Goal: Task Accomplishment & Management: Manage account settings

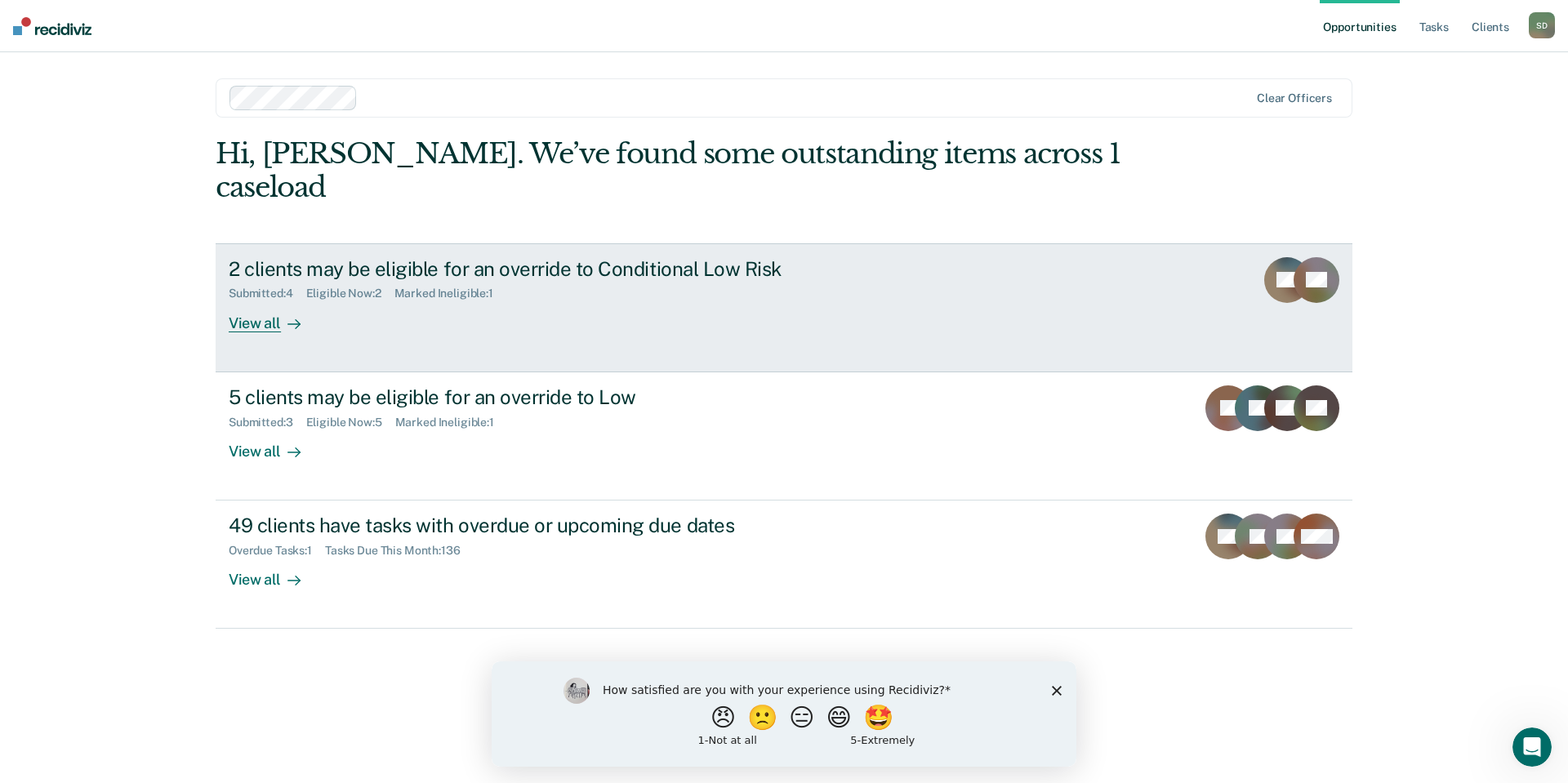
click at [265, 301] on div "View all" at bounding box center [274, 317] width 91 height 32
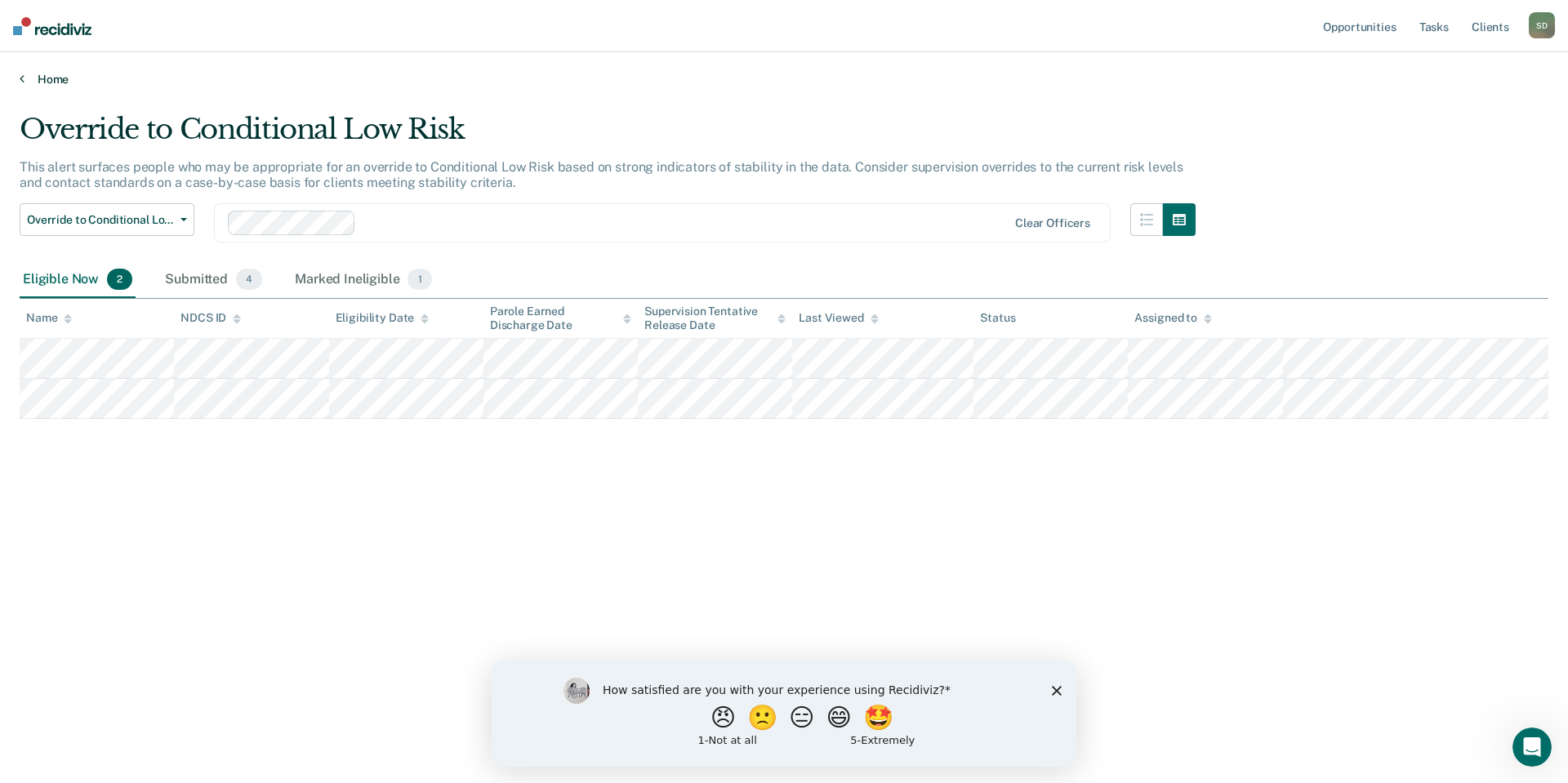
click at [53, 81] on link "Home" at bounding box center [783, 79] width 1529 height 15
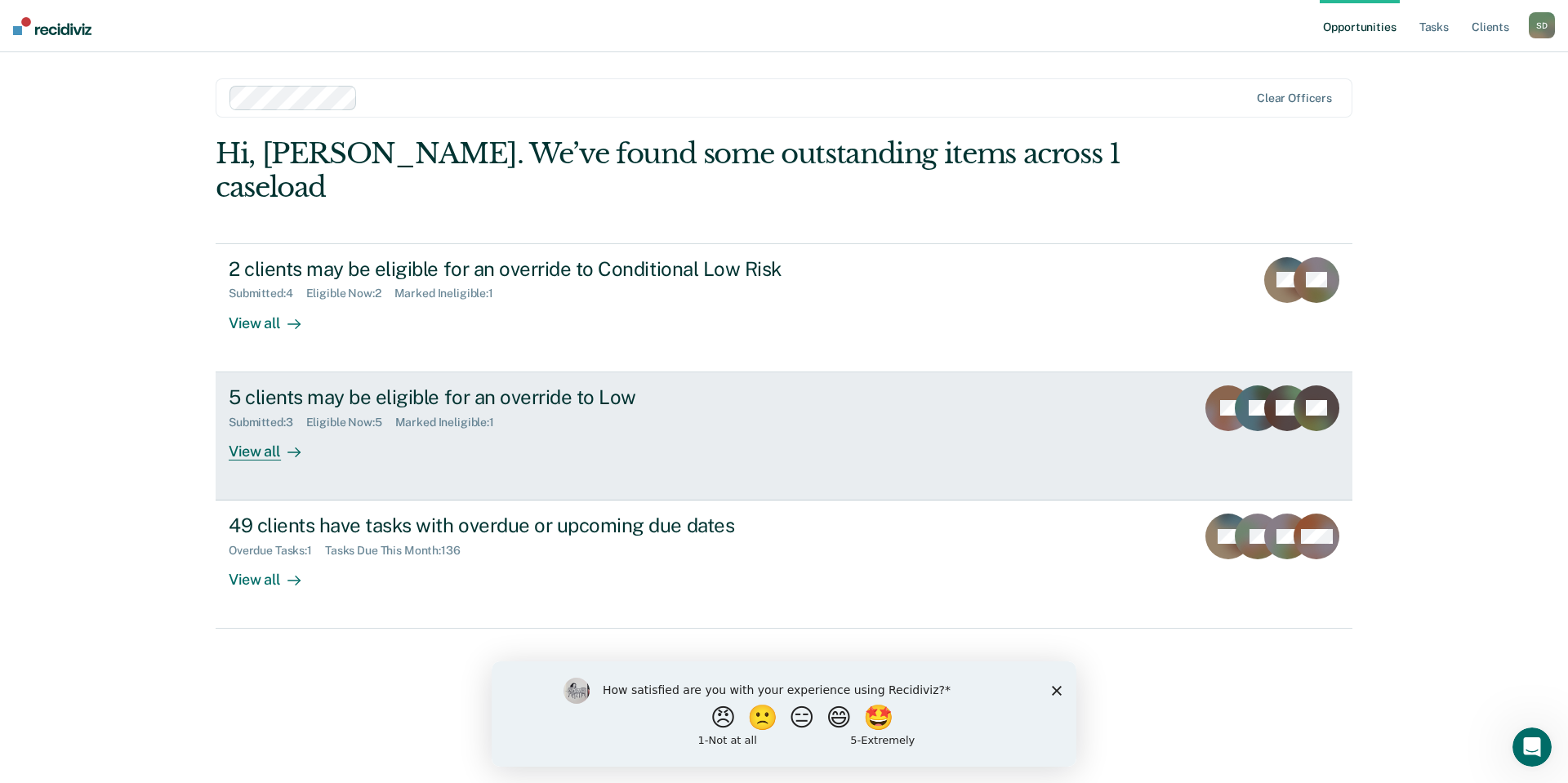
click at [260, 429] on div "View all" at bounding box center [274, 445] width 91 height 32
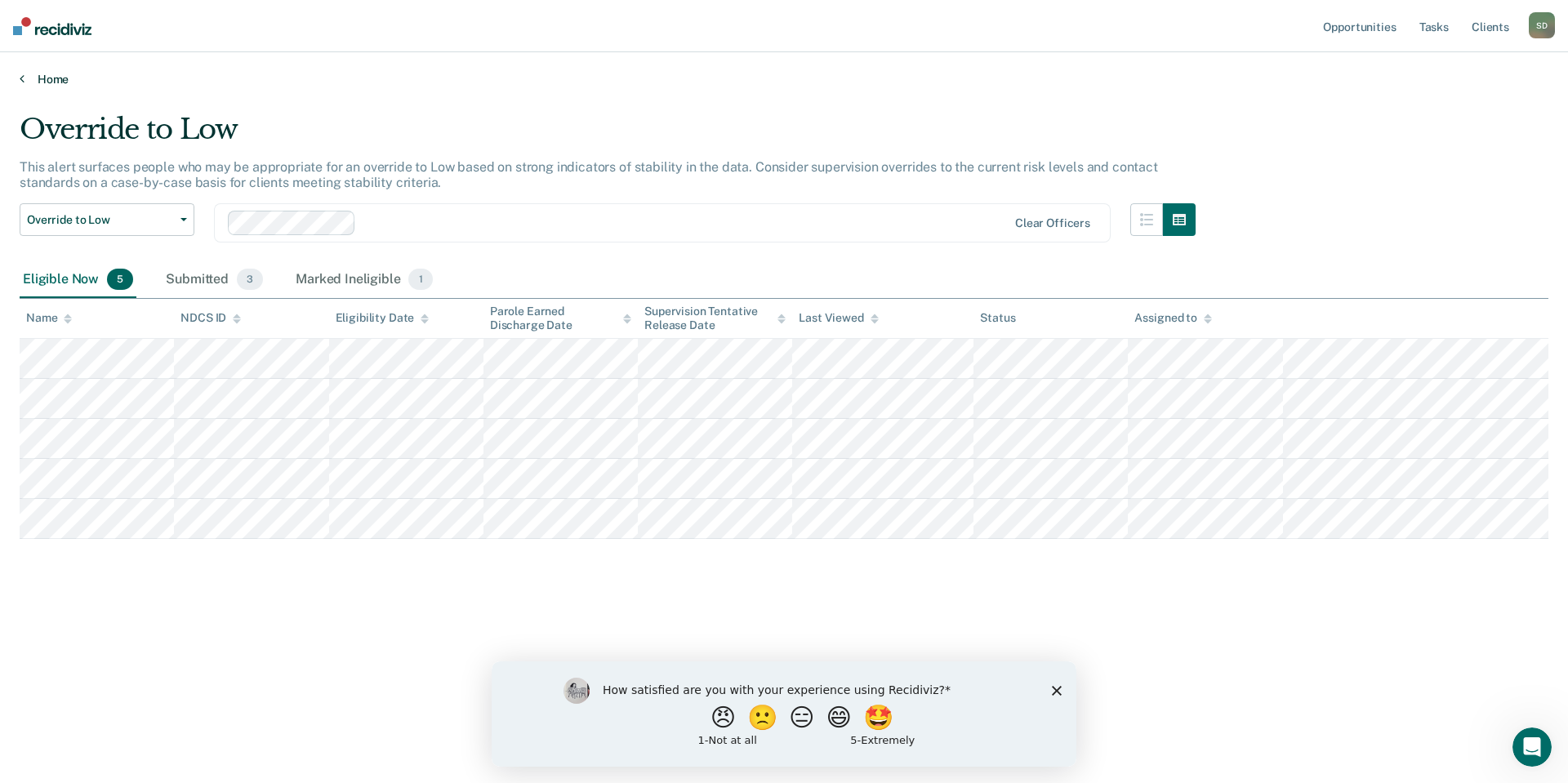
click at [22, 77] on icon at bounding box center [22, 78] width 5 height 13
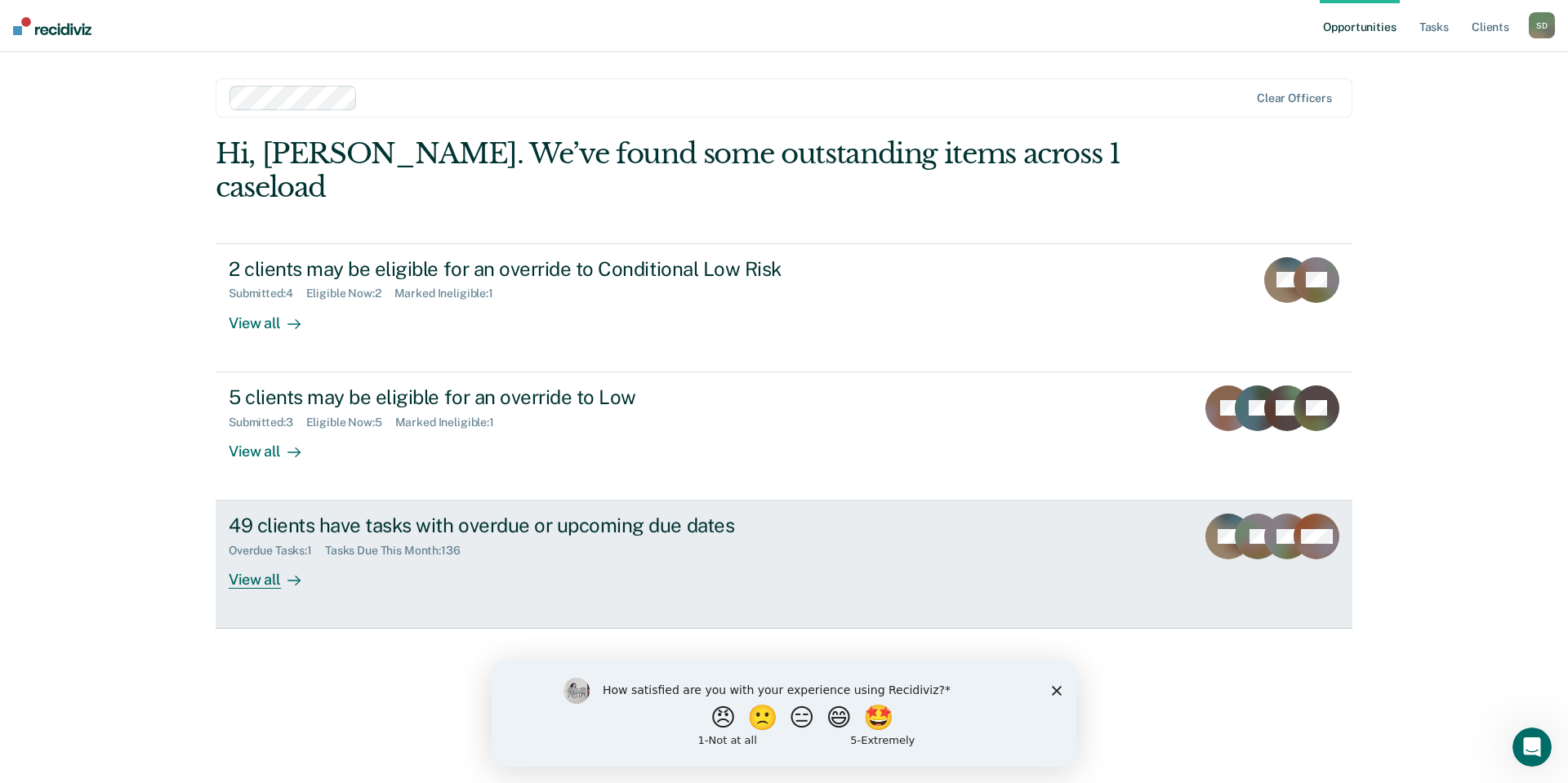
click at [301, 514] on div "49 clients have tasks with overdue or upcoming due dates" at bounding box center [516, 525] width 574 height 24
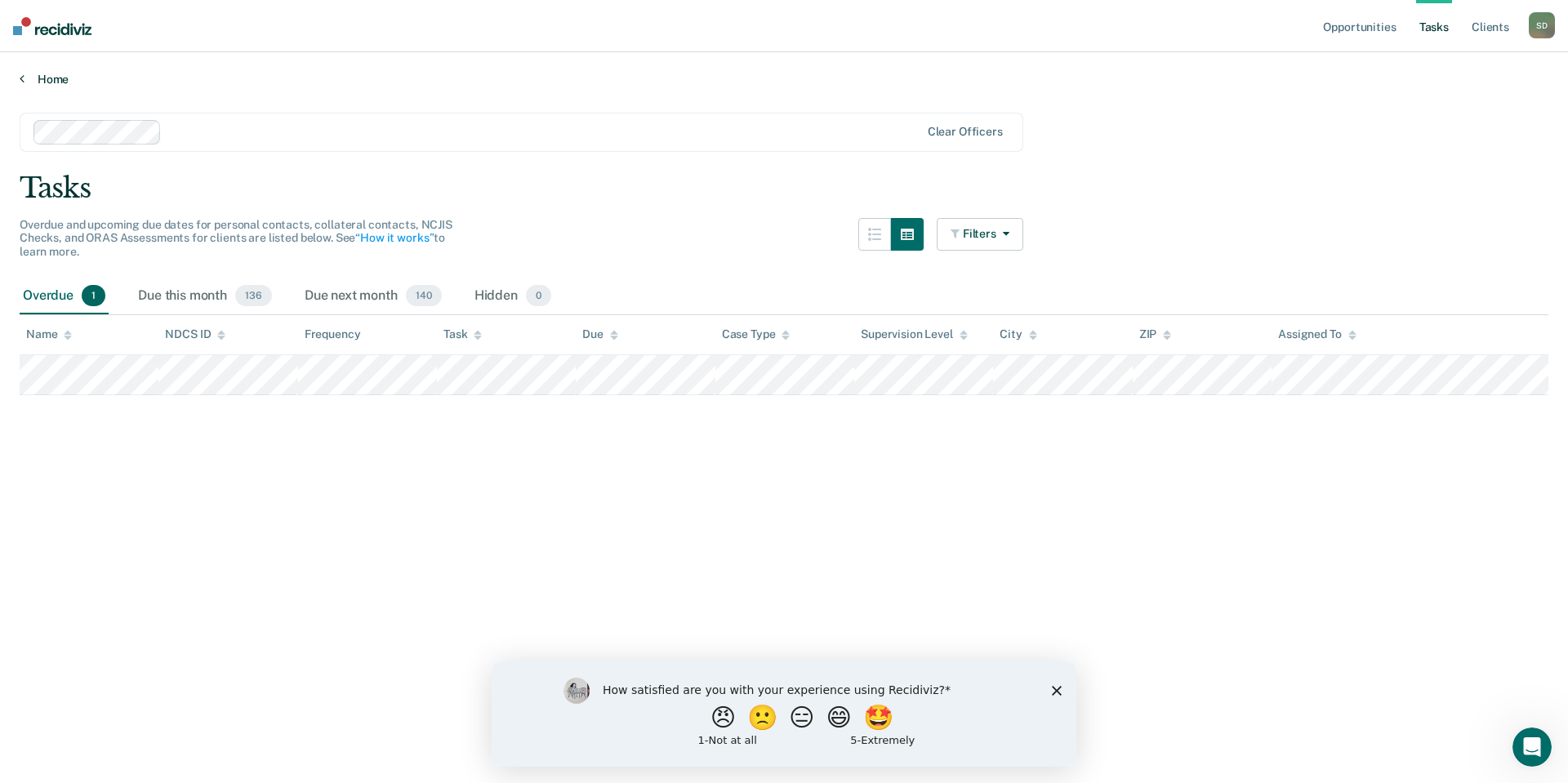
click at [42, 75] on link "Home" at bounding box center [783, 79] width 1529 height 15
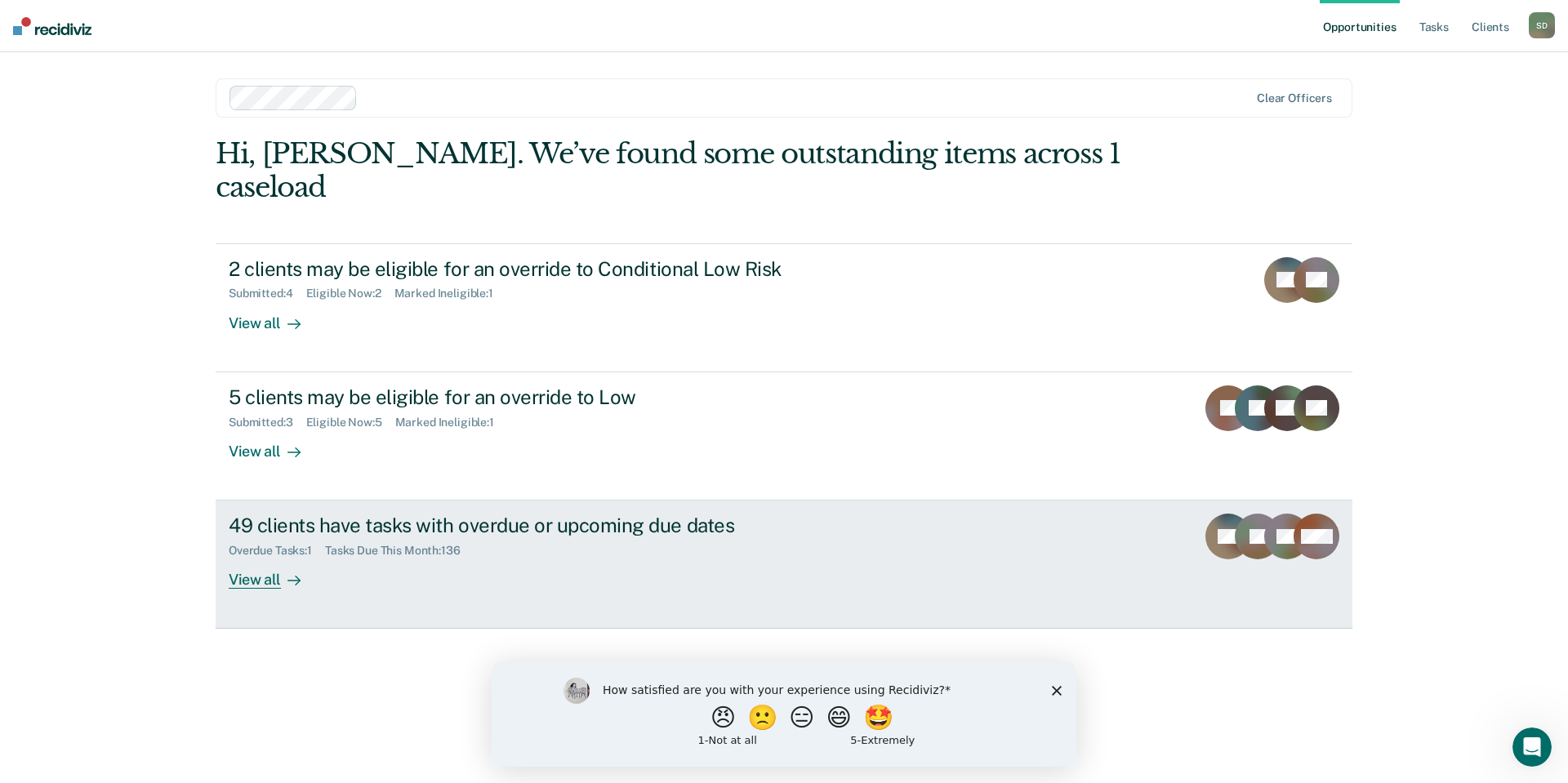
click at [247, 558] on div "View all" at bounding box center [274, 573] width 91 height 32
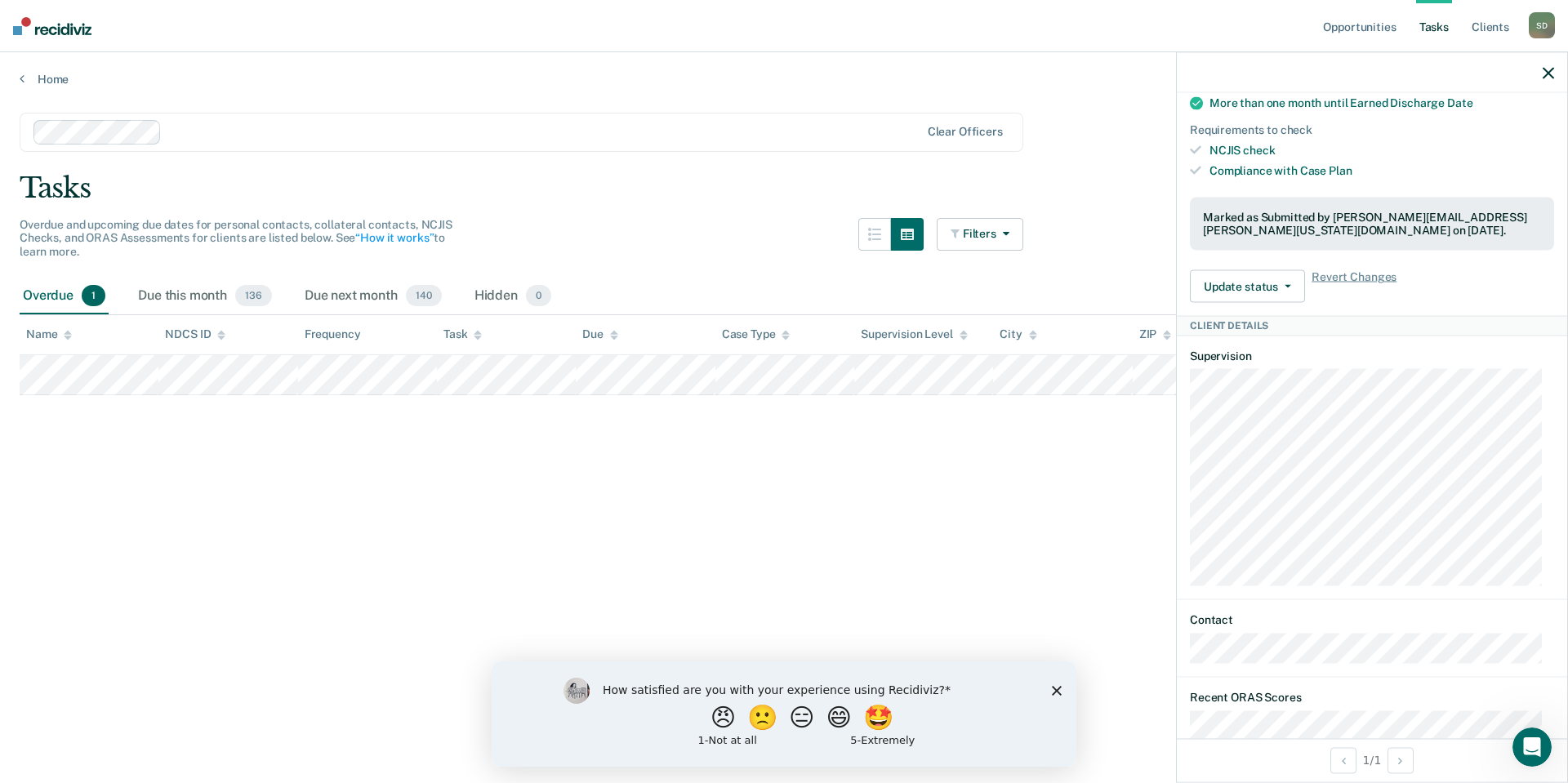
scroll to position [735, 0]
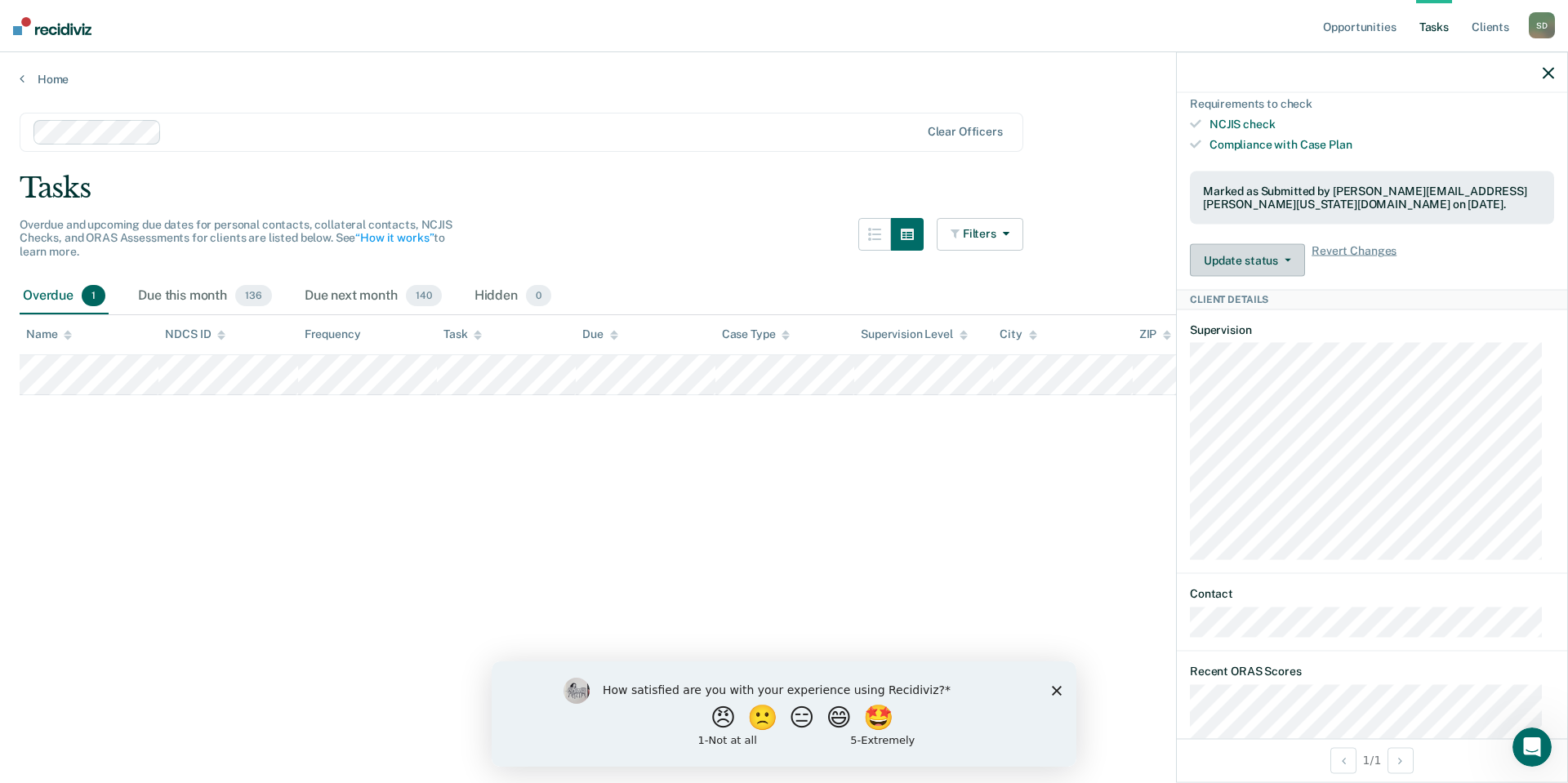
click at [1286, 262] on icon "button" at bounding box center [1287, 260] width 6 height 4
click at [1272, 338] on button "Mark Ineligible" at bounding box center [1269, 326] width 158 height 26
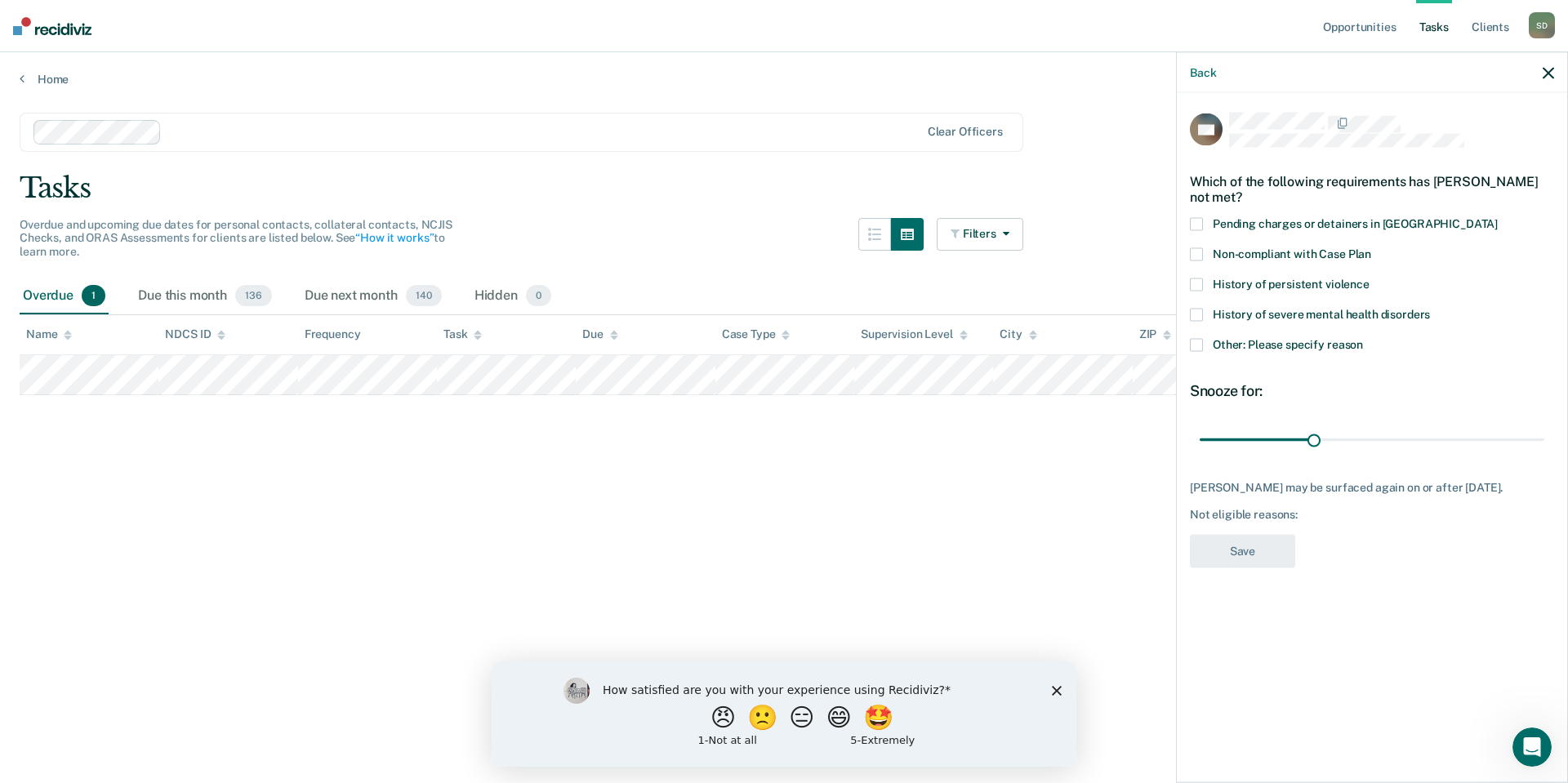
click at [1196, 339] on span at bounding box center [1196, 344] width 13 height 13
click at [1363, 338] on input "Other: Please specify reason" at bounding box center [1363, 338] width 0 height 0
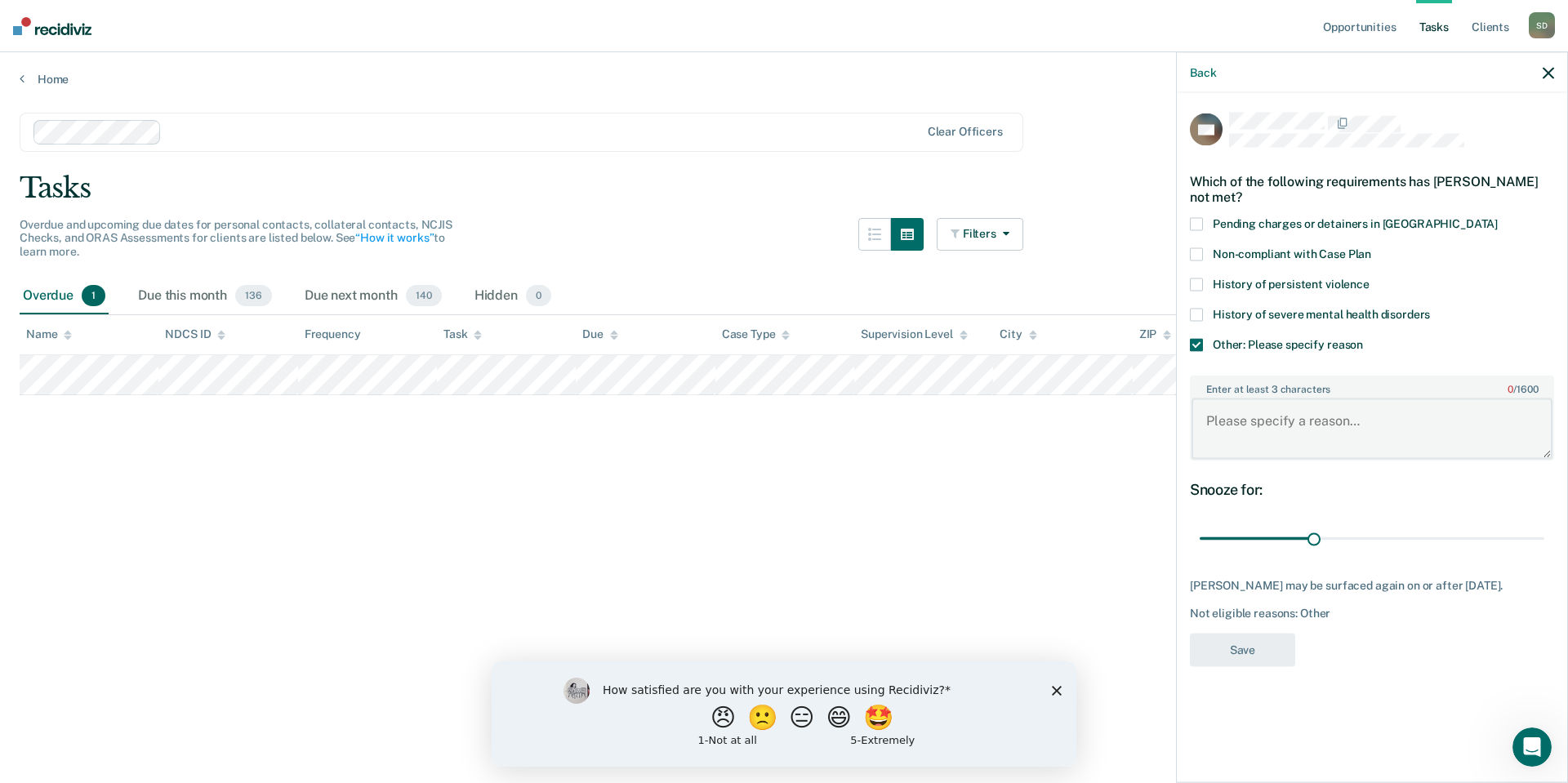
click at [1217, 422] on textarea "Enter at least 3 characters 0 / 1600" at bounding box center [1372, 428] width 361 height 61
click at [1434, 637] on div "HS Which of the following requirements has [PERSON_NAME] not met? Pending charg…" at bounding box center [1372, 394] width 364 height 563
click at [1231, 419] on textarea "SO" at bounding box center [1372, 428] width 361 height 61
type textarea "SO Low"
click at [1234, 646] on button "Save" at bounding box center [1243, 650] width 105 height 33
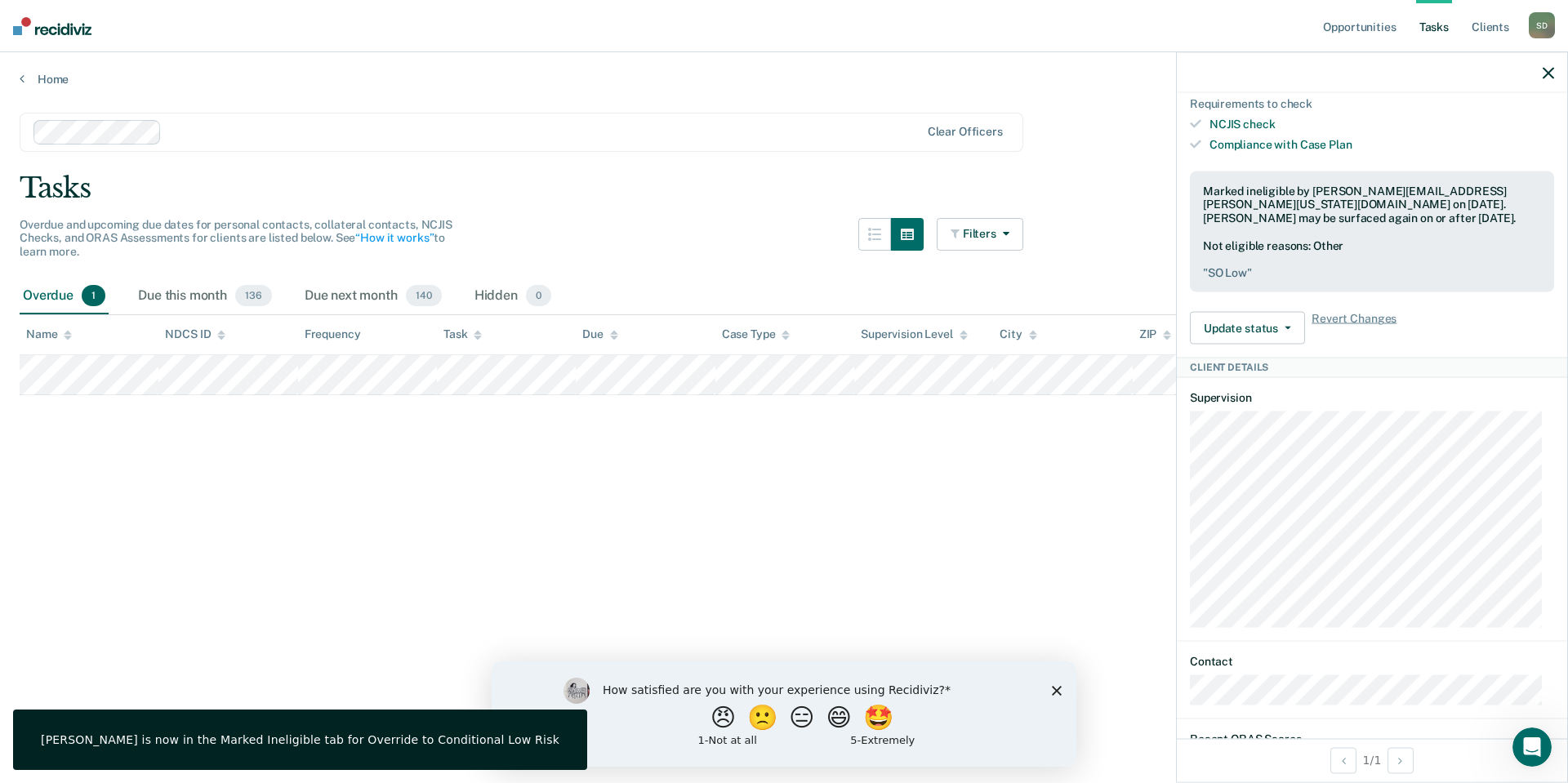
click at [1553, 68] on icon "button" at bounding box center [1548, 72] width 11 height 11
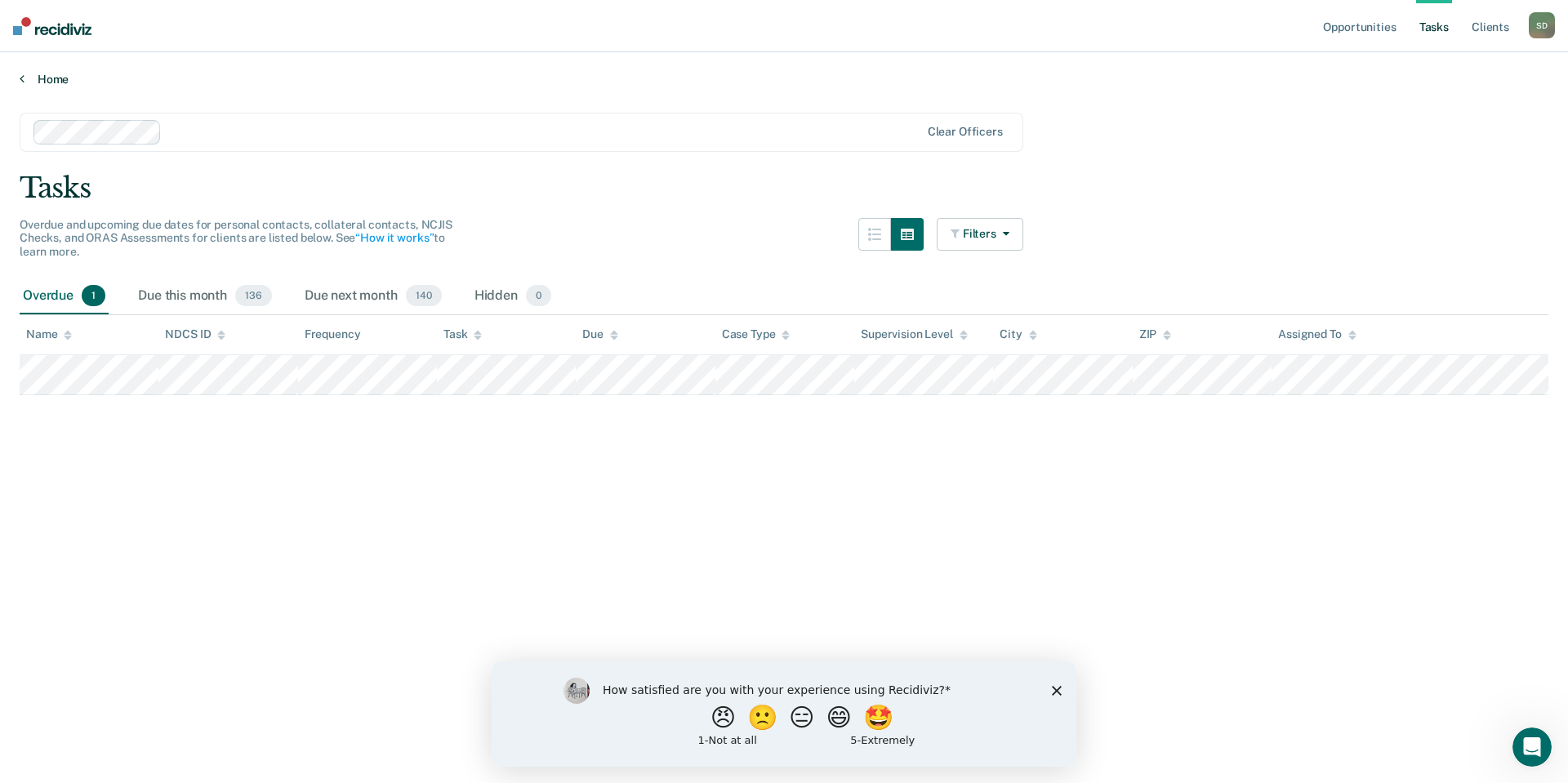
click at [46, 83] on link "Home" at bounding box center [783, 79] width 1529 height 15
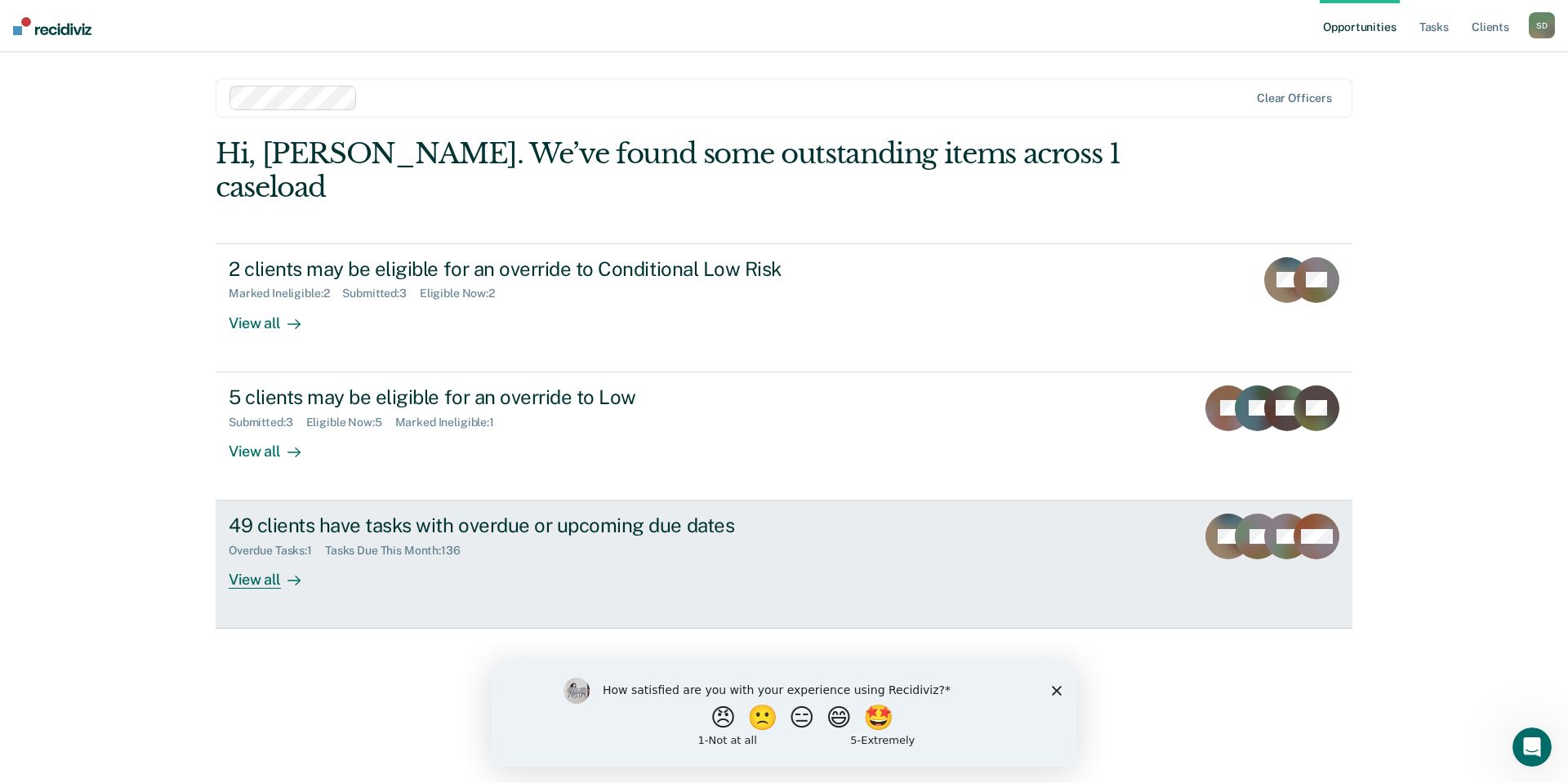
click at [249, 558] on div "View all" at bounding box center [274, 573] width 91 height 32
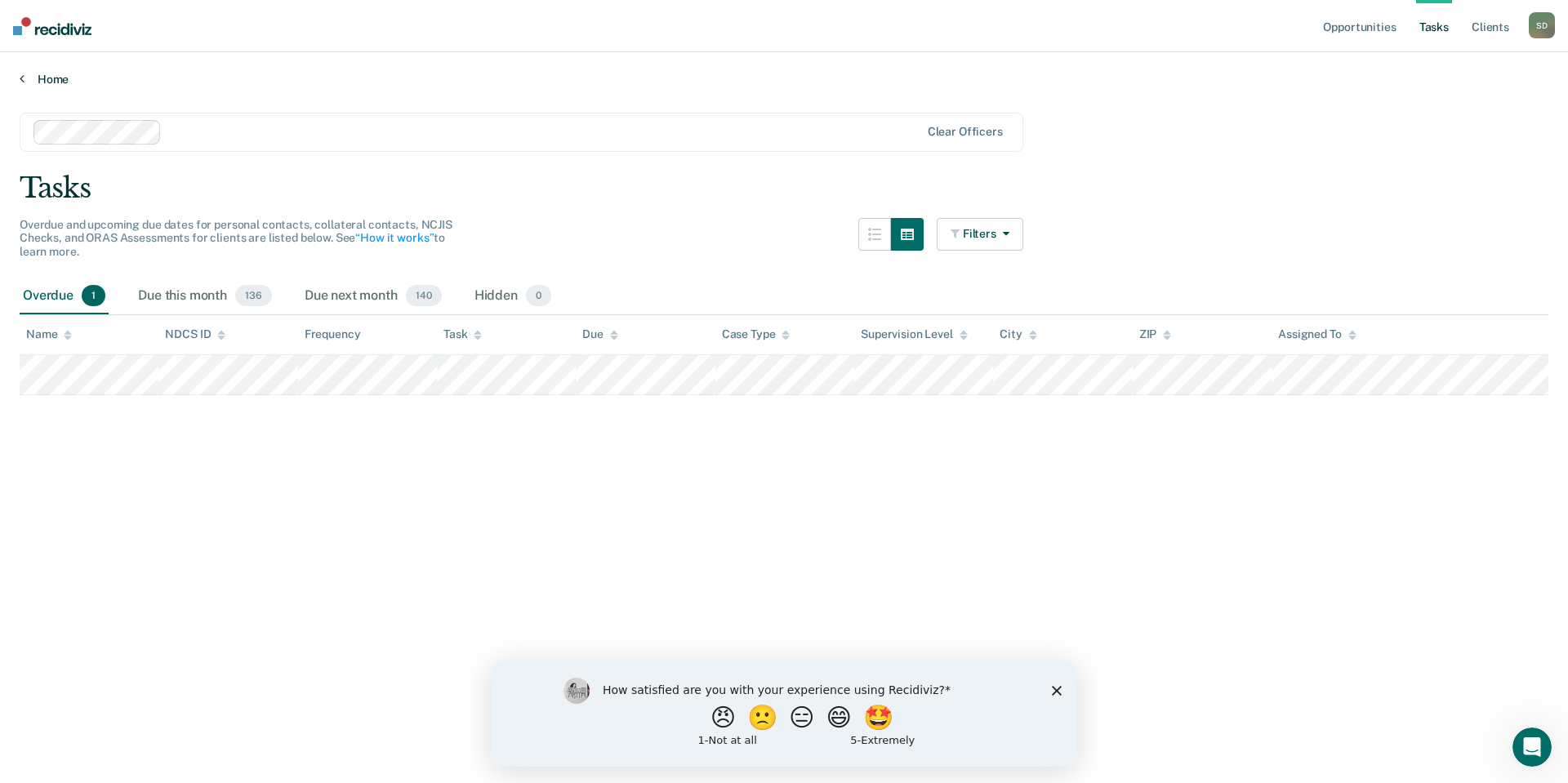
click at [48, 81] on link "Home" at bounding box center [783, 79] width 1529 height 15
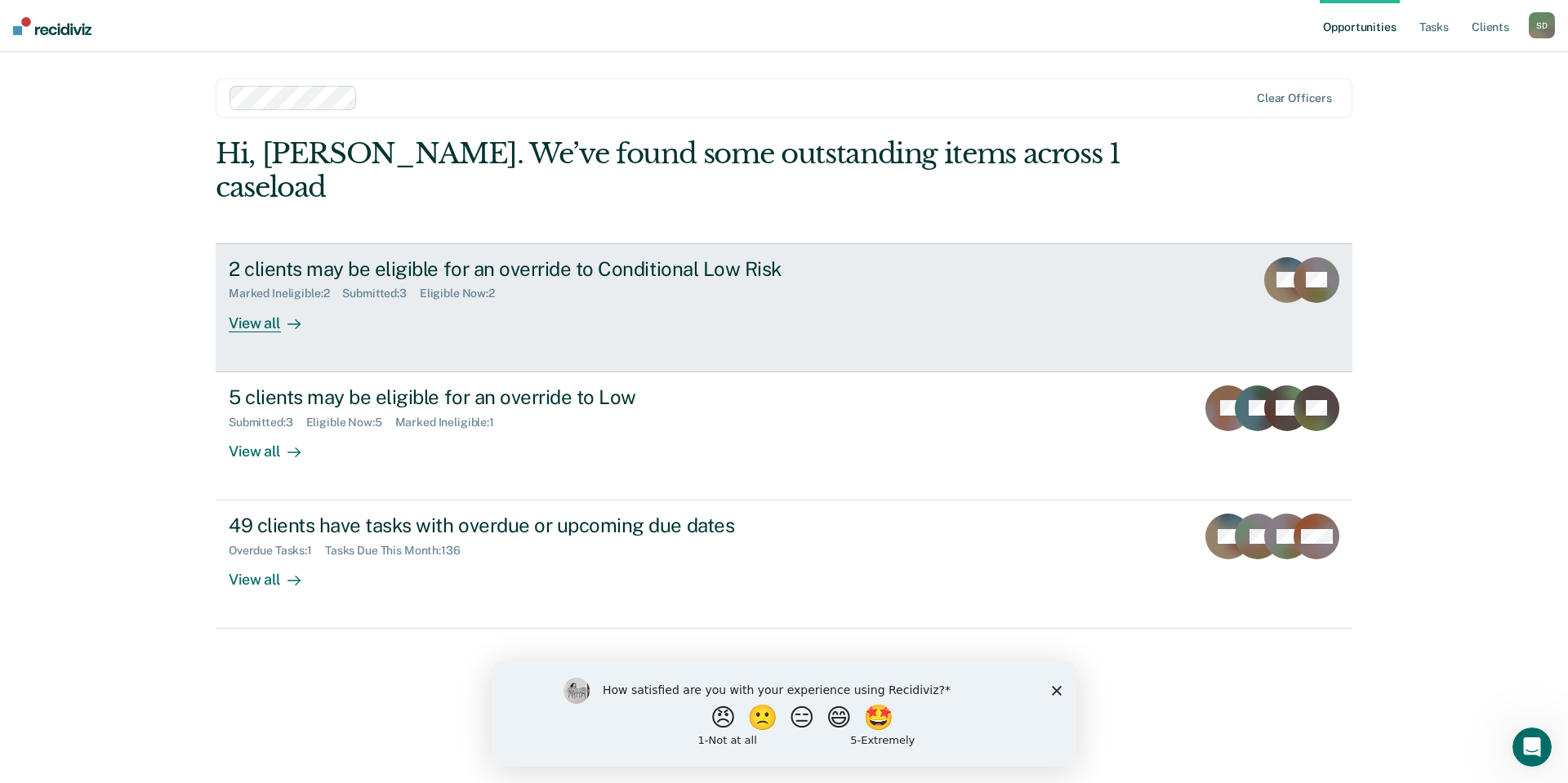
click at [254, 301] on div "View all" at bounding box center [274, 317] width 91 height 32
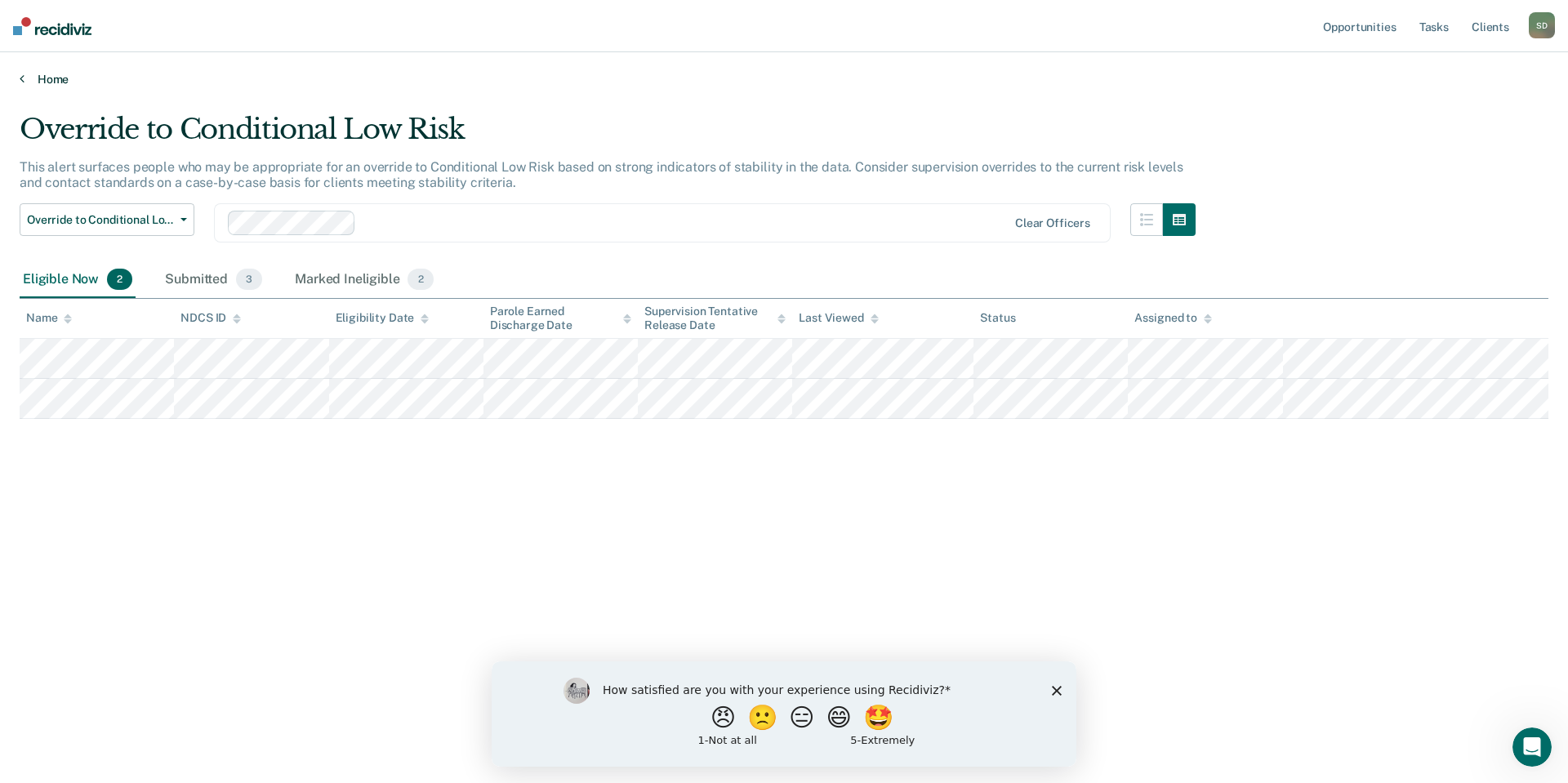
click at [43, 77] on link "Home" at bounding box center [783, 79] width 1529 height 15
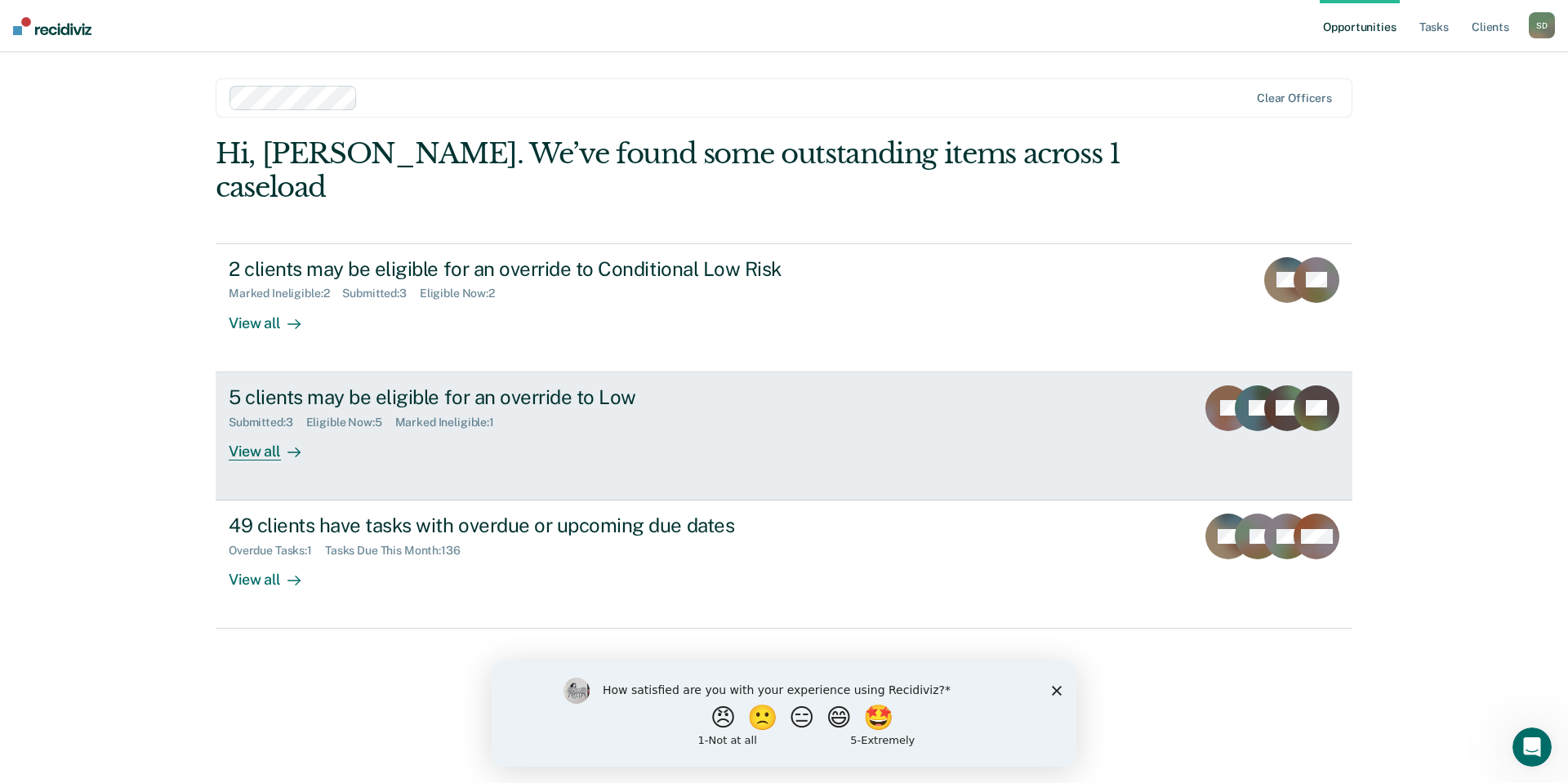
click at [243, 429] on div "View all" at bounding box center [274, 445] width 91 height 32
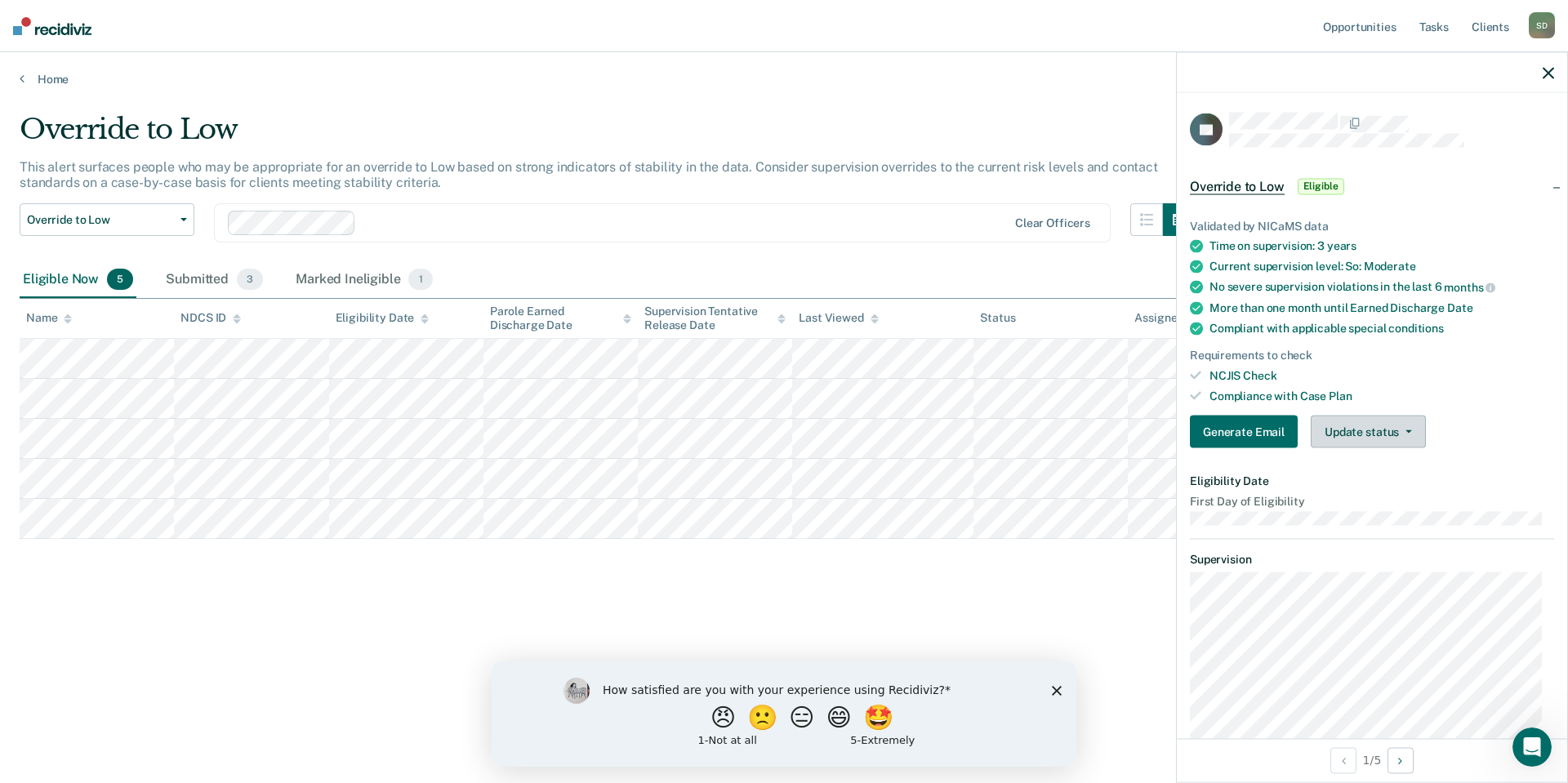
click at [1338, 426] on button "Update status" at bounding box center [1367, 431] width 115 height 32
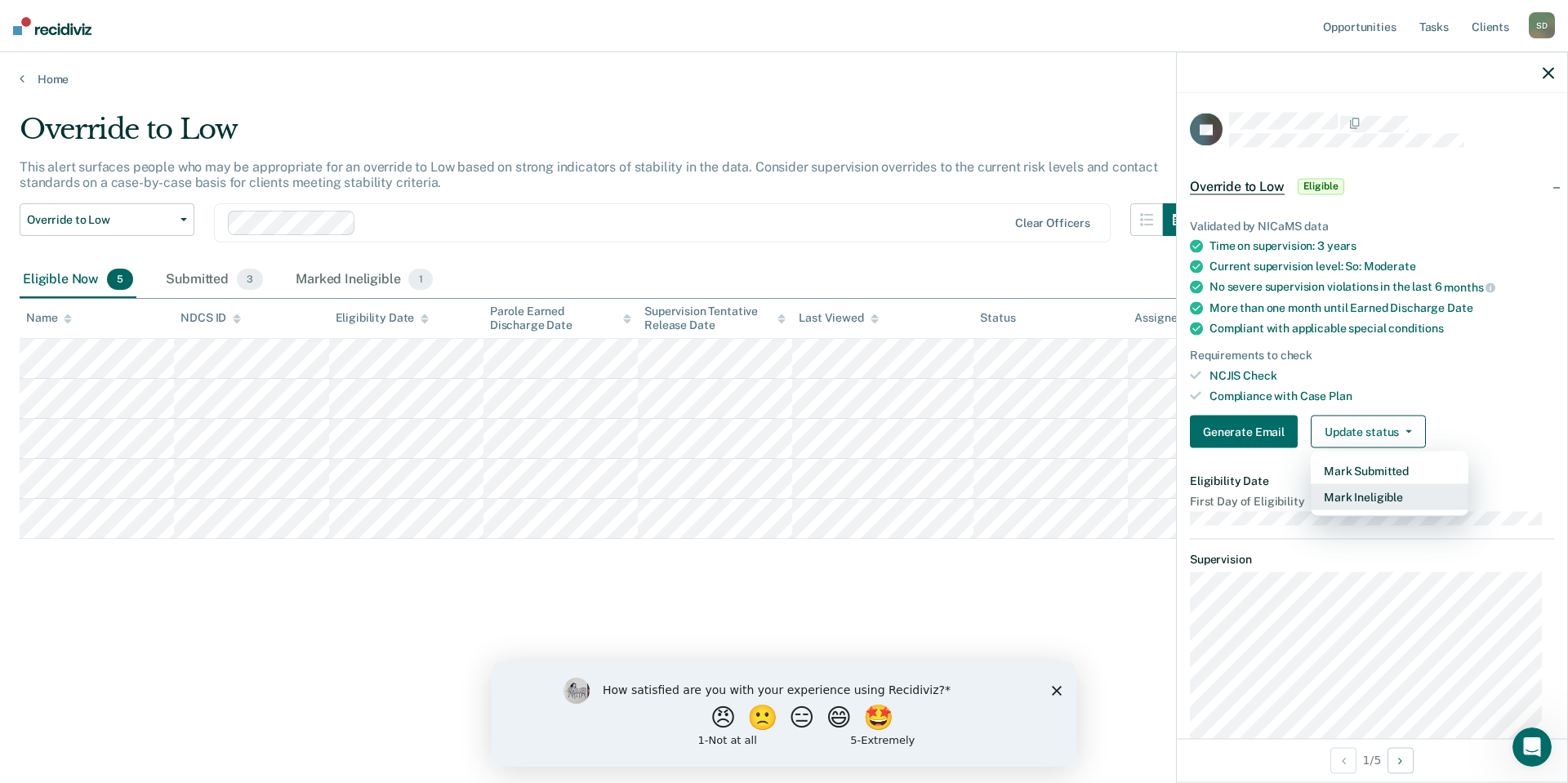
click at [1357, 499] on button "Mark Ineligible" at bounding box center [1389, 497] width 158 height 26
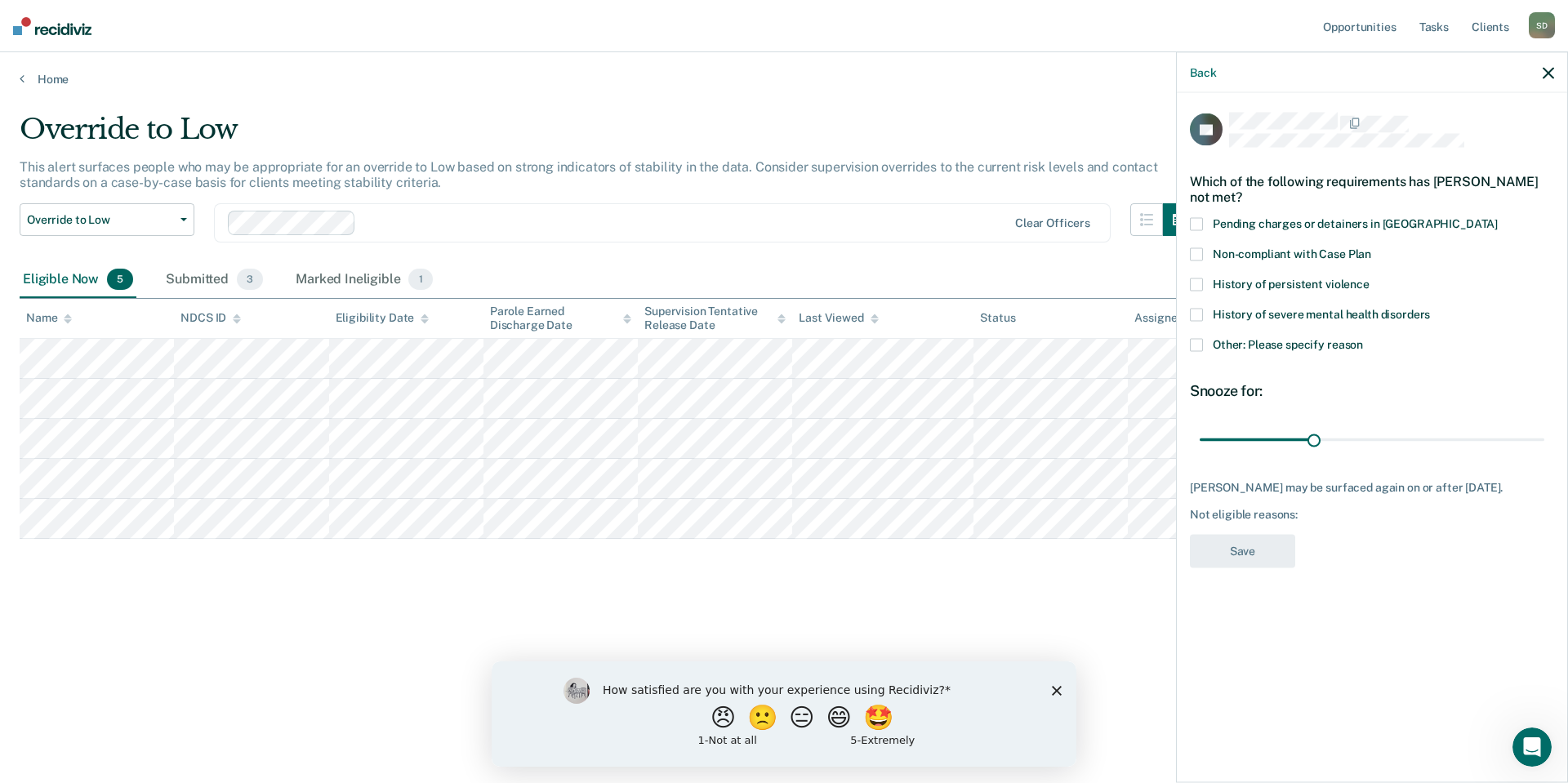
click at [1195, 340] on span at bounding box center [1196, 344] width 13 height 13
click at [1363, 338] on input "Other: Please specify reason" at bounding box center [1363, 338] width 0 height 0
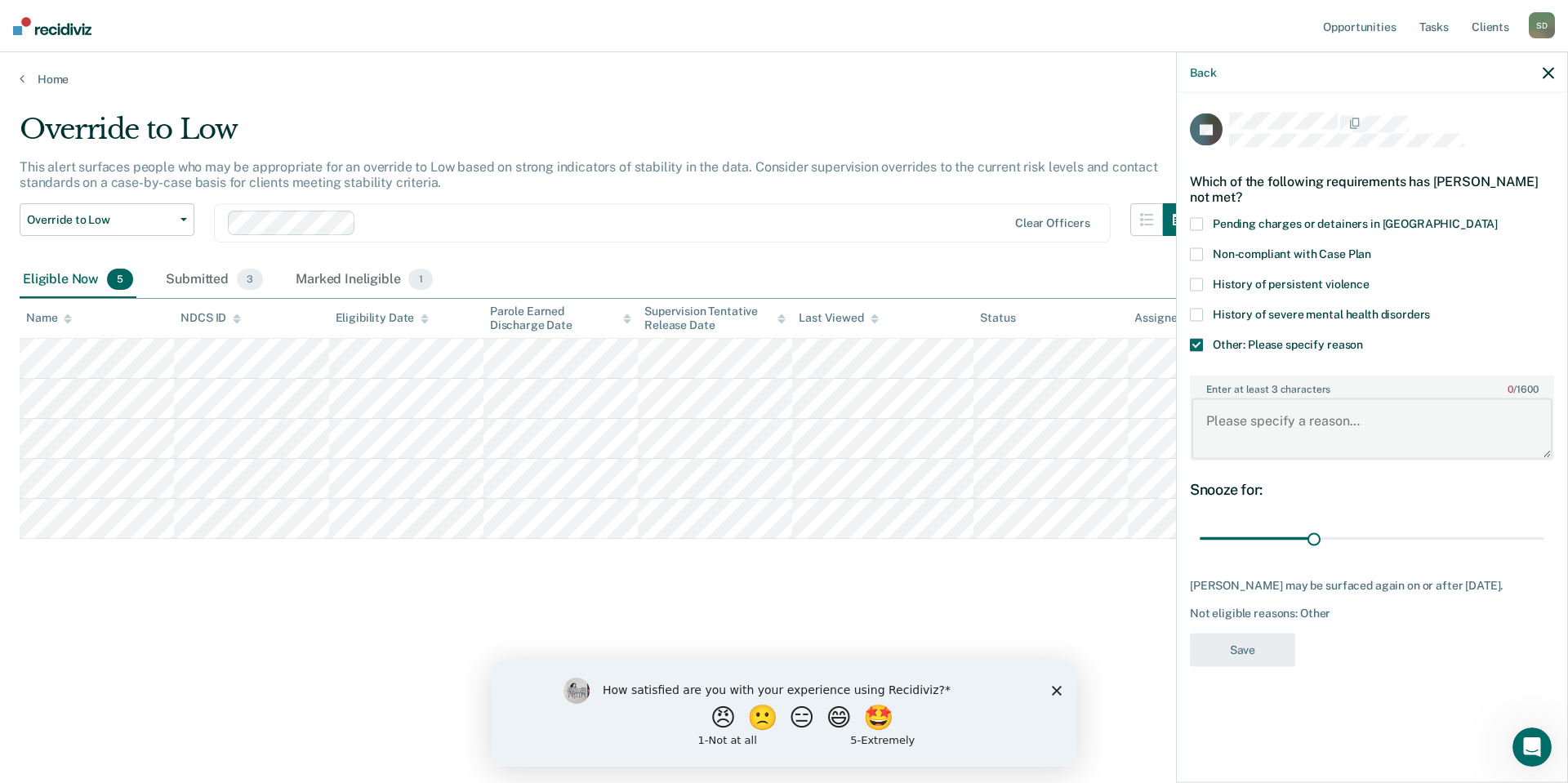
click at [1216, 427] on textarea "Enter at least 3 characters 0 / 1600" at bounding box center [1372, 428] width 361 height 61
type textarea "SO Low"
click at [1241, 650] on button "Save" at bounding box center [1243, 650] width 105 height 33
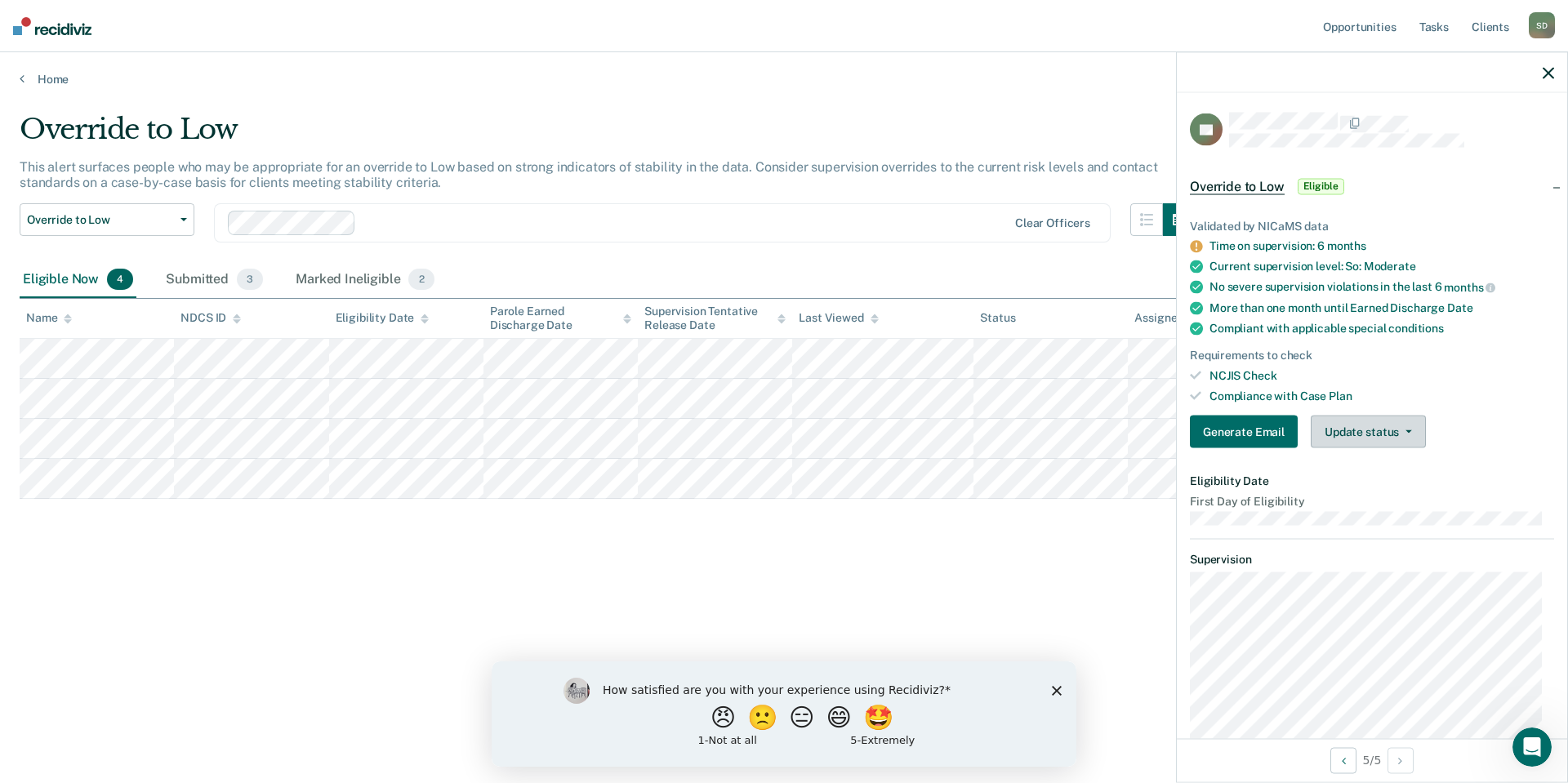
click at [1409, 431] on icon "button" at bounding box center [1408, 432] width 6 height 4
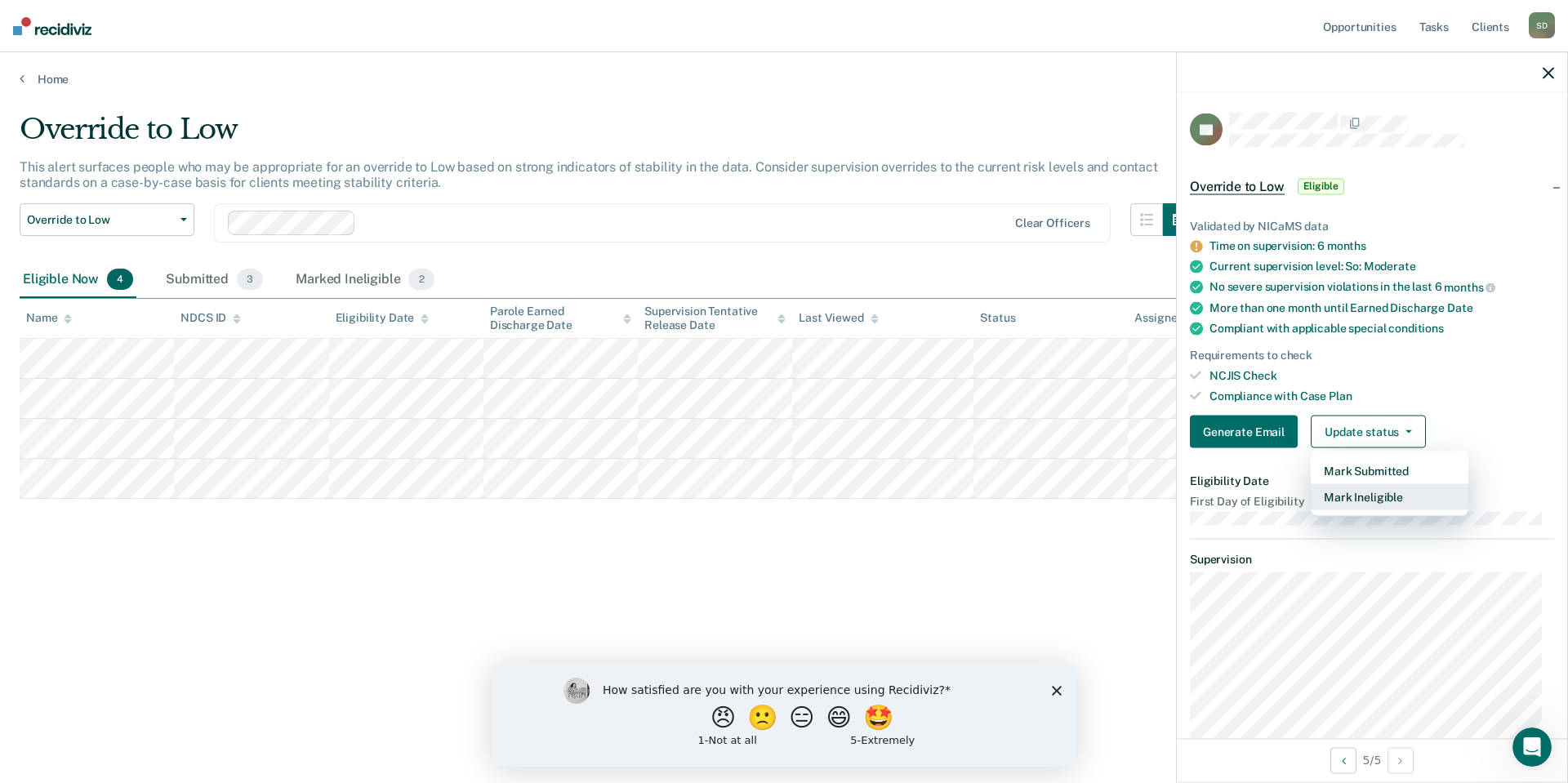
click at [1370, 496] on button "Mark Ineligible" at bounding box center [1389, 497] width 158 height 26
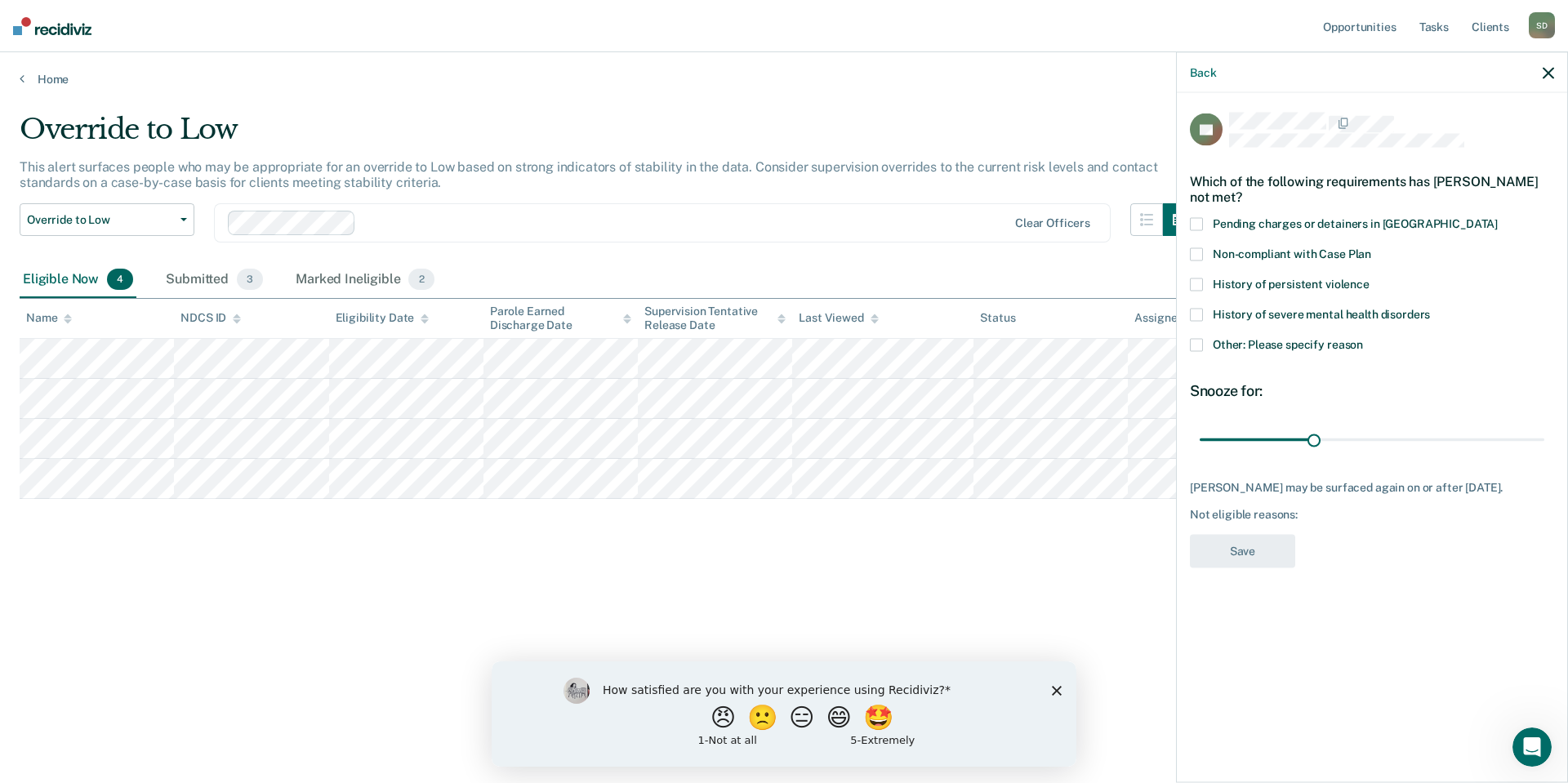
click at [1194, 345] on span at bounding box center [1196, 344] width 13 height 13
click at [1363, 338] on input "Other: Please specify reason" at bounding box center [1363, 338] width 0 height 0
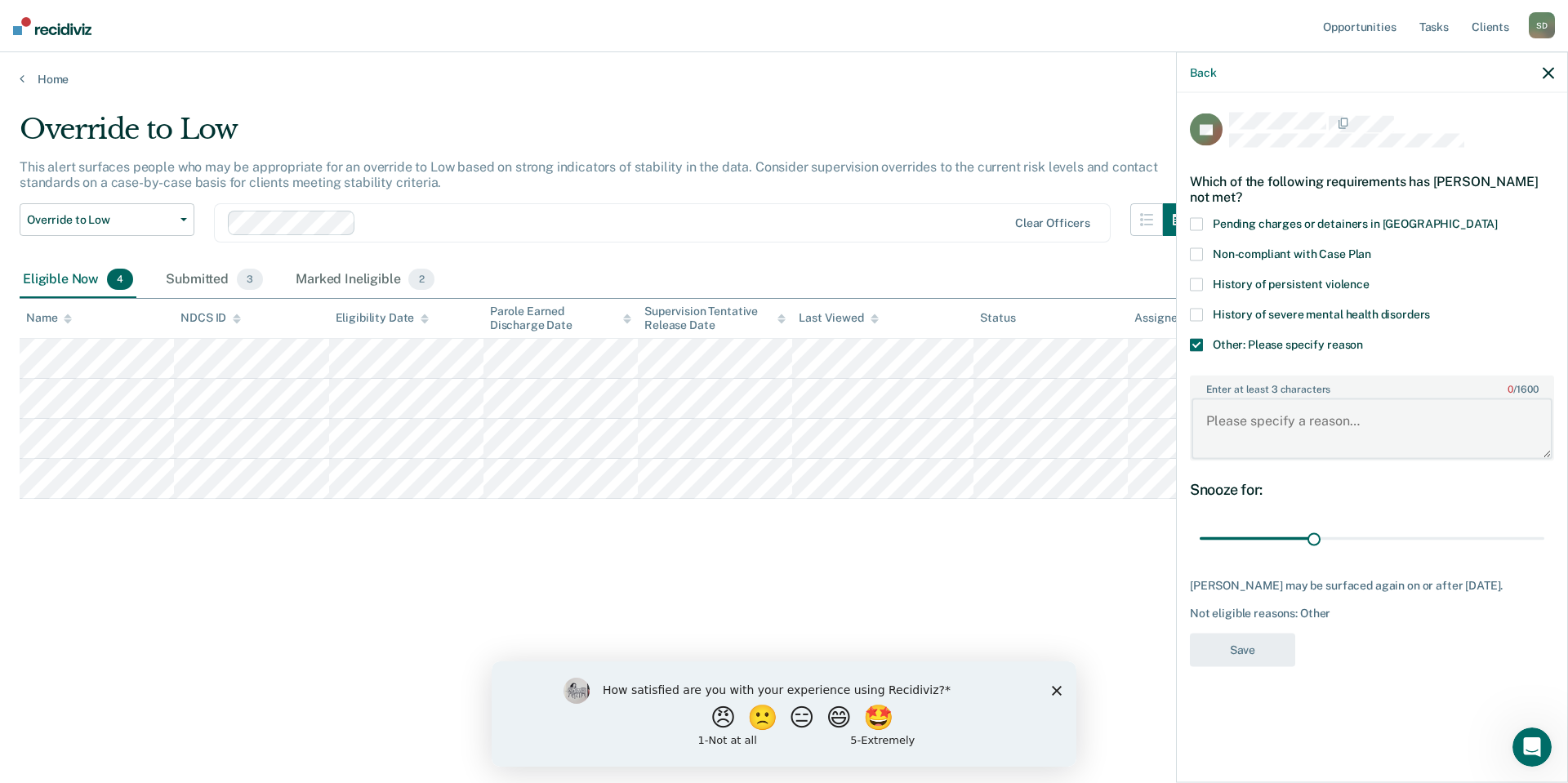
click at [1208, 420] on textarea "Enter at least 3 characters 0 / 1600" at bounding box center [1372, 428] width 361 height 61
type textarea "SO Mod"
click at [1249, 642] on button "Save" at bounding box center [1243, 650] width 105 height 33
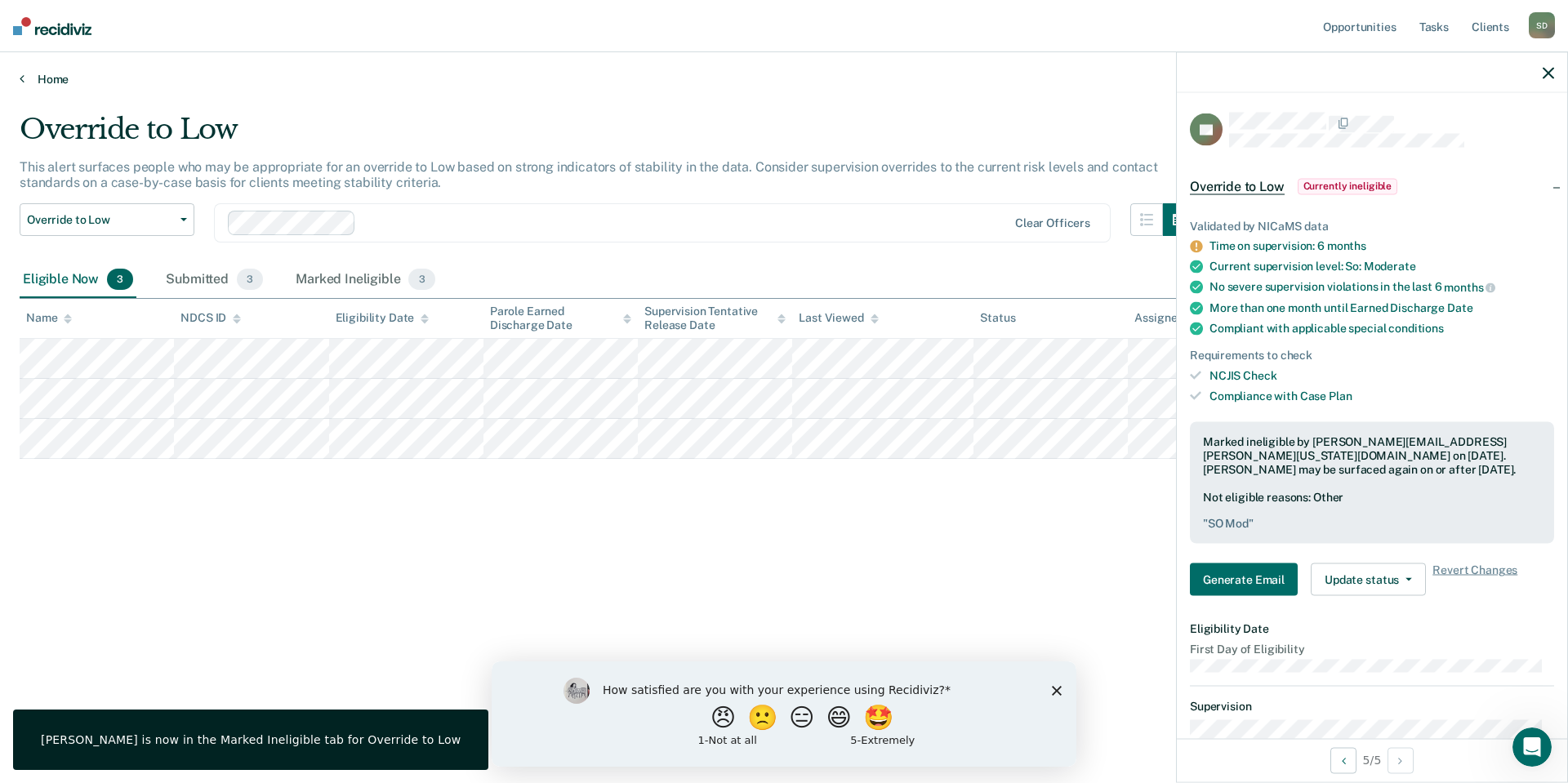
click at [41, 82] on link "Home" at bounding box center [783, 79] width 1529 height 15
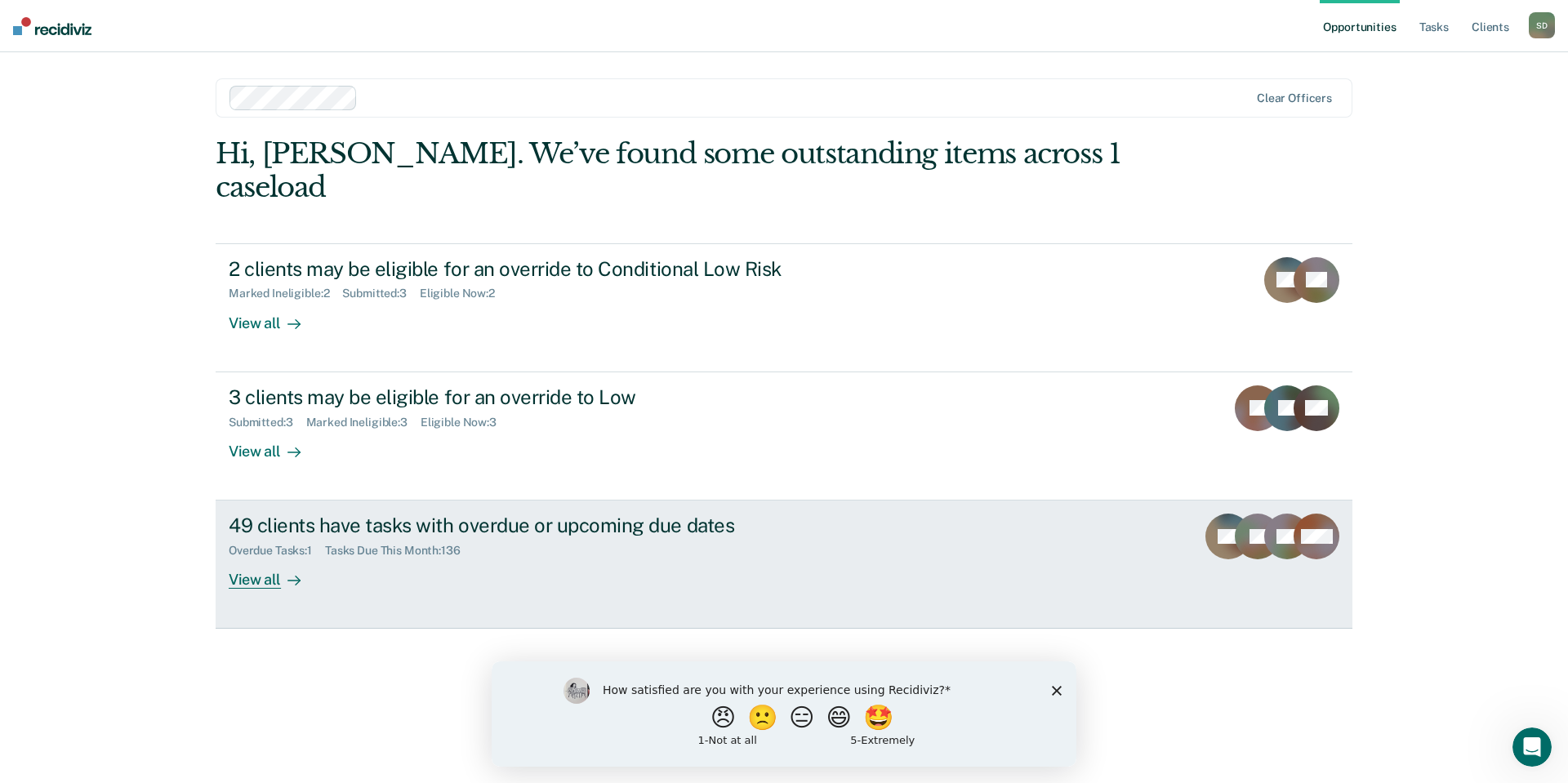
click at [262, 558] on div "View all" at bounding box center [274, 573] width 91 height 32
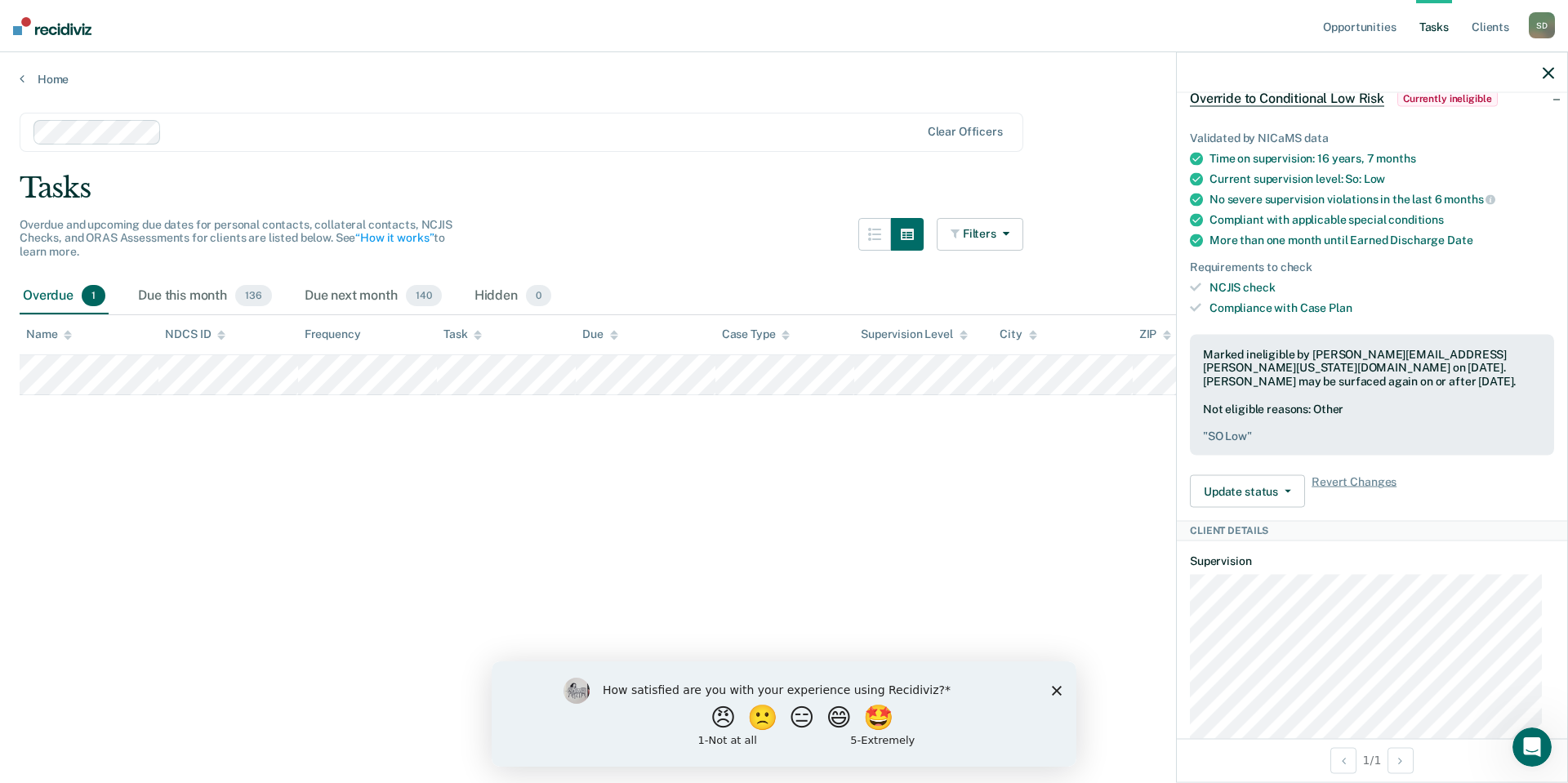
scroll to position [653, 0]
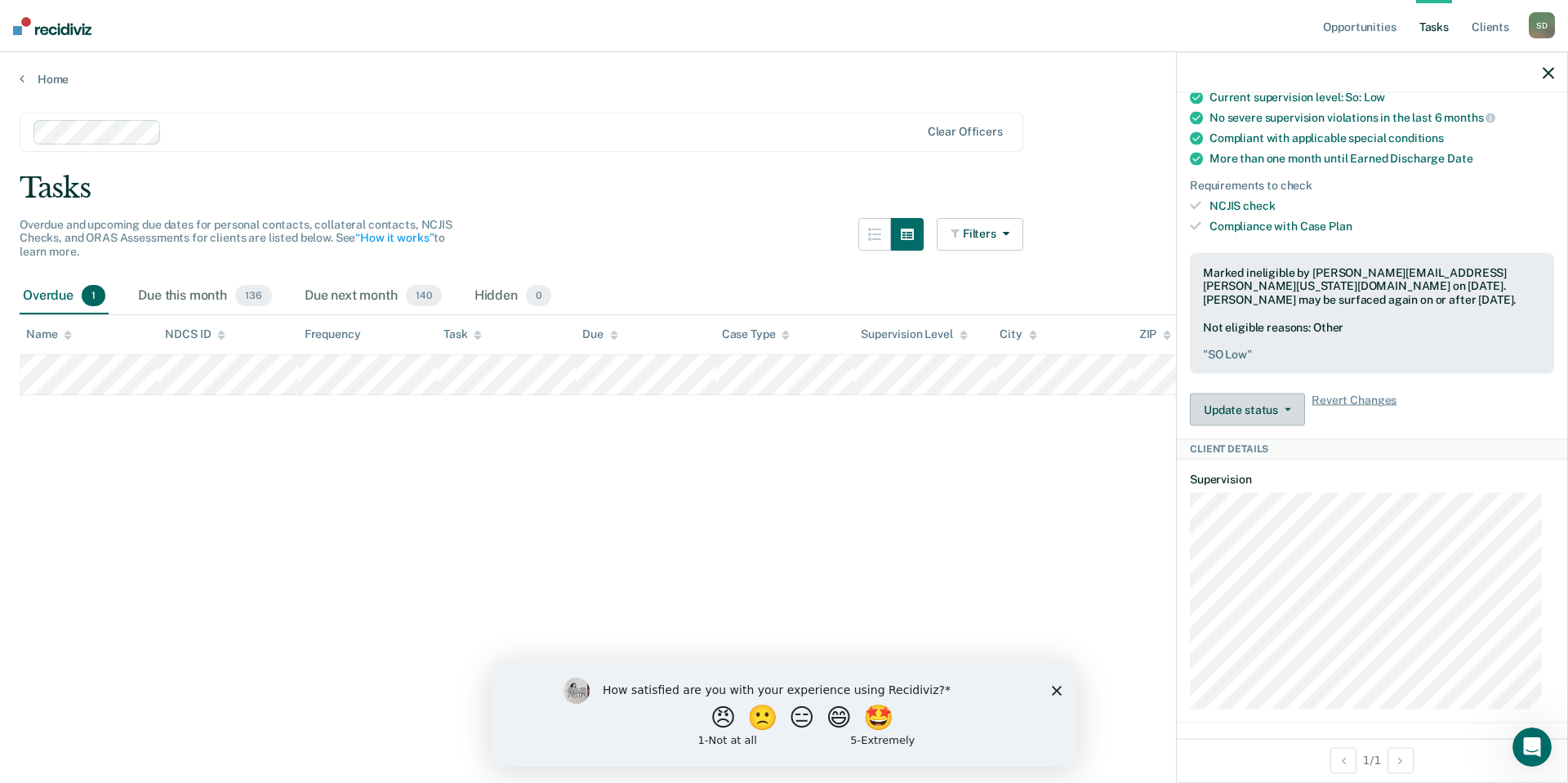
click at [1274, 426] on button "Update status" at bounding box center [1247, 409] width 115 height 32
click at [1262, 488] on button "Update Ineligibility" at bounding box center [1269, 475] width 158 height 26
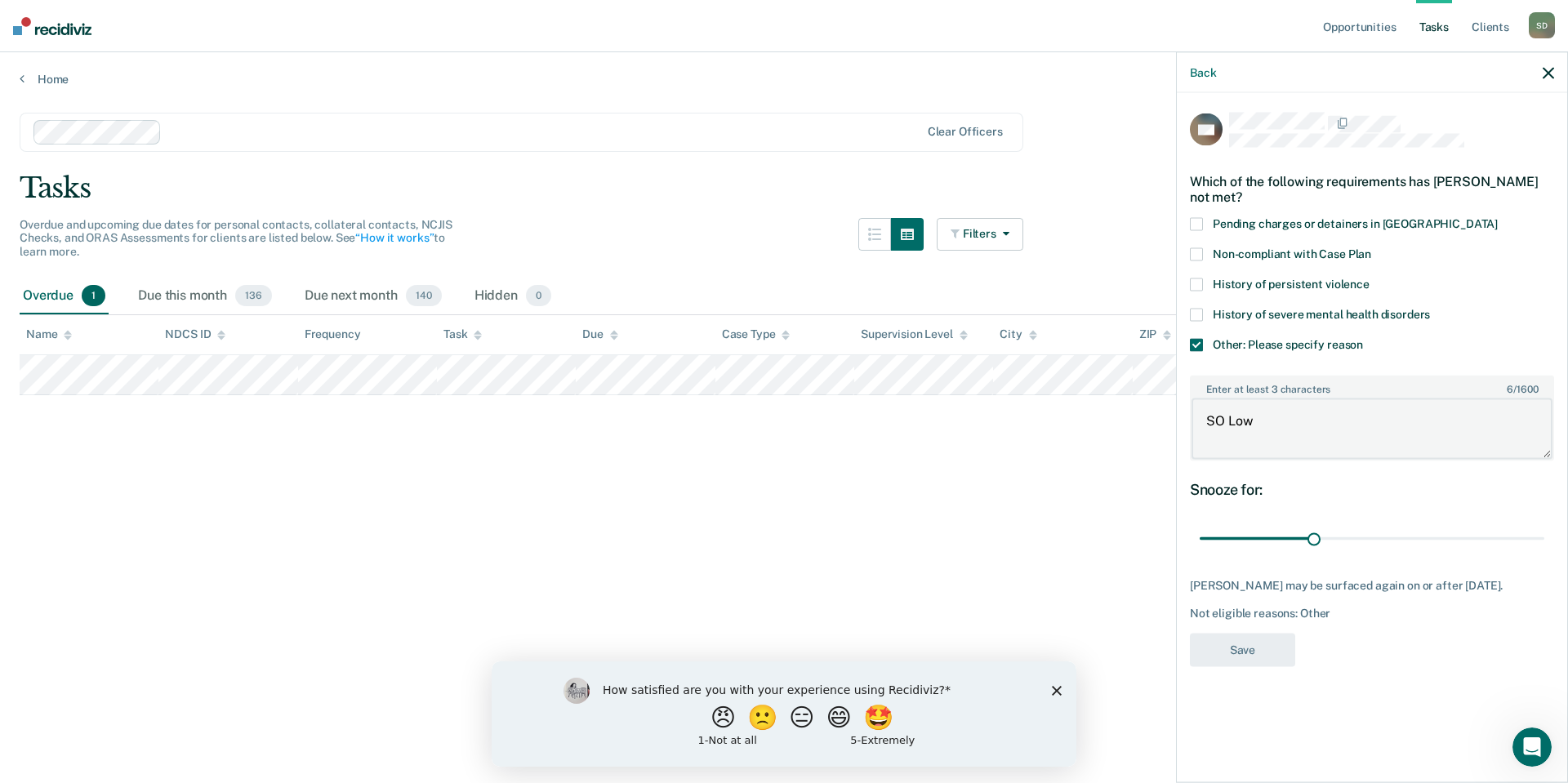
click at [1259, 426] on textarea "SO Low" at bounding box center [1372, 428] width 361 height 61
click at [57, 79] on link "Home" at bounding box center [783, 79] width 1529 height 15
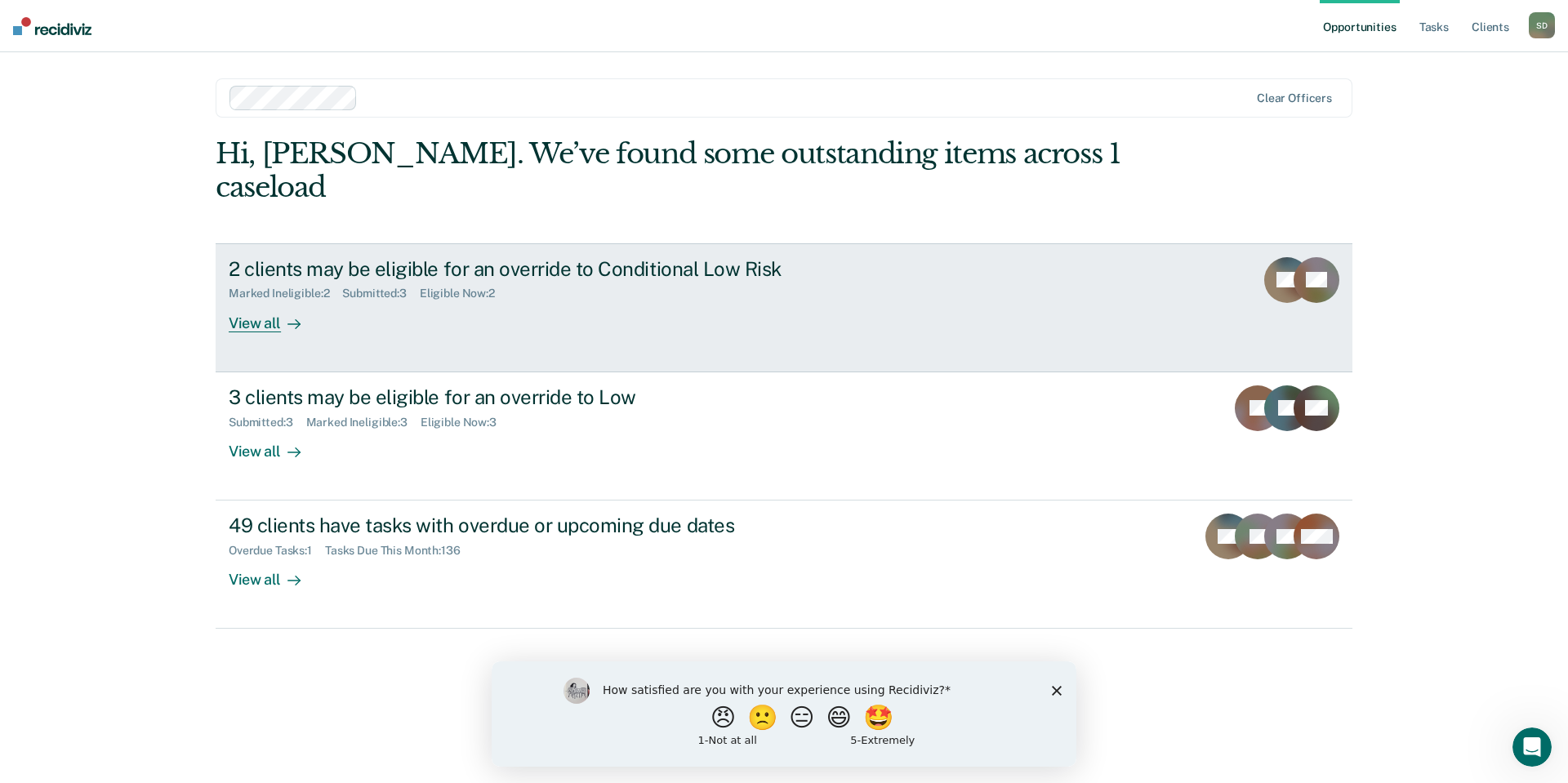
click at [255, 301] on div "View all" at bounding box center [274, 317] width 91 height 32
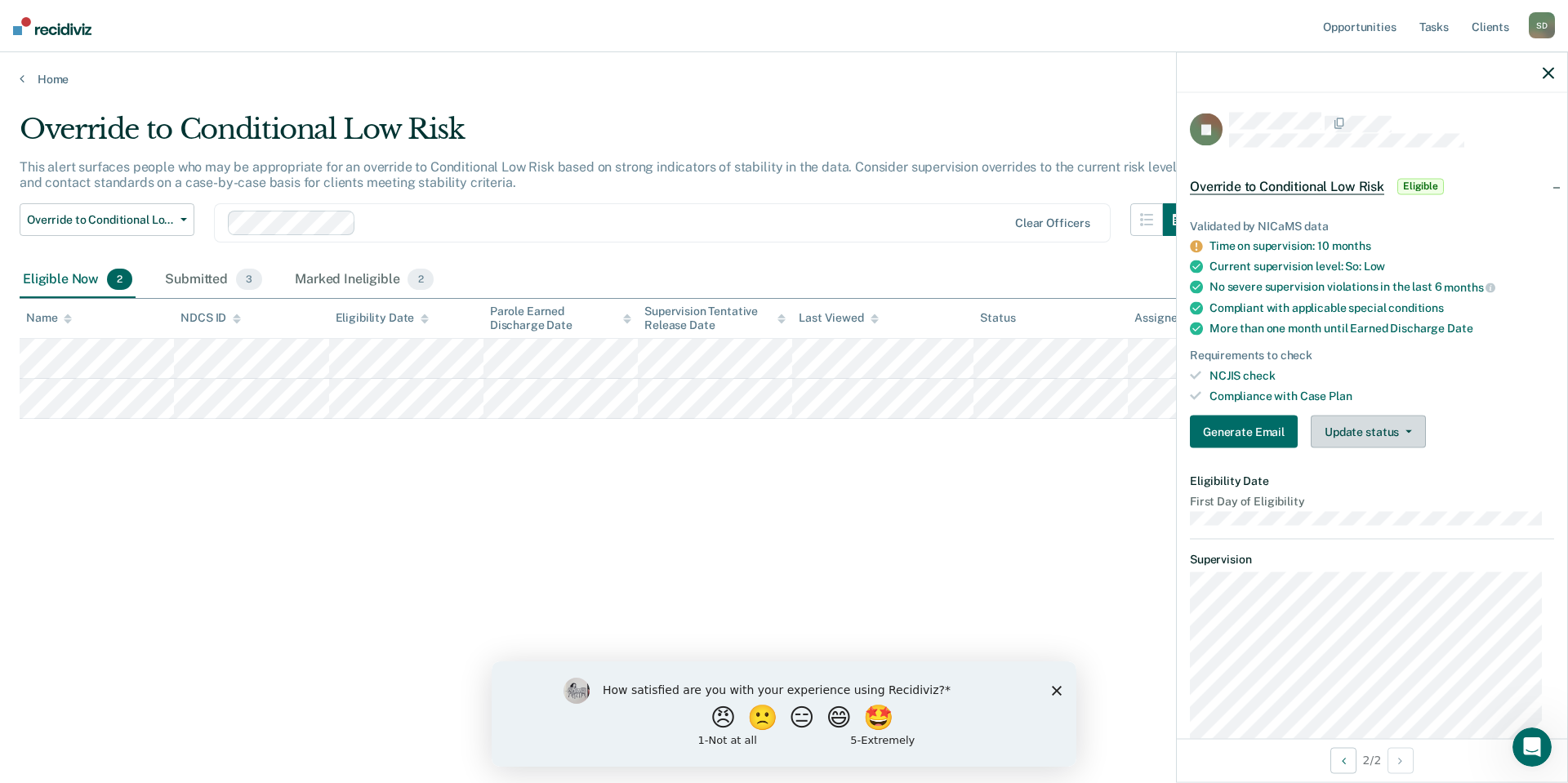
click at [1401, 432] on button "Update status" at bounding box center [1367, 431] width 115 height 32
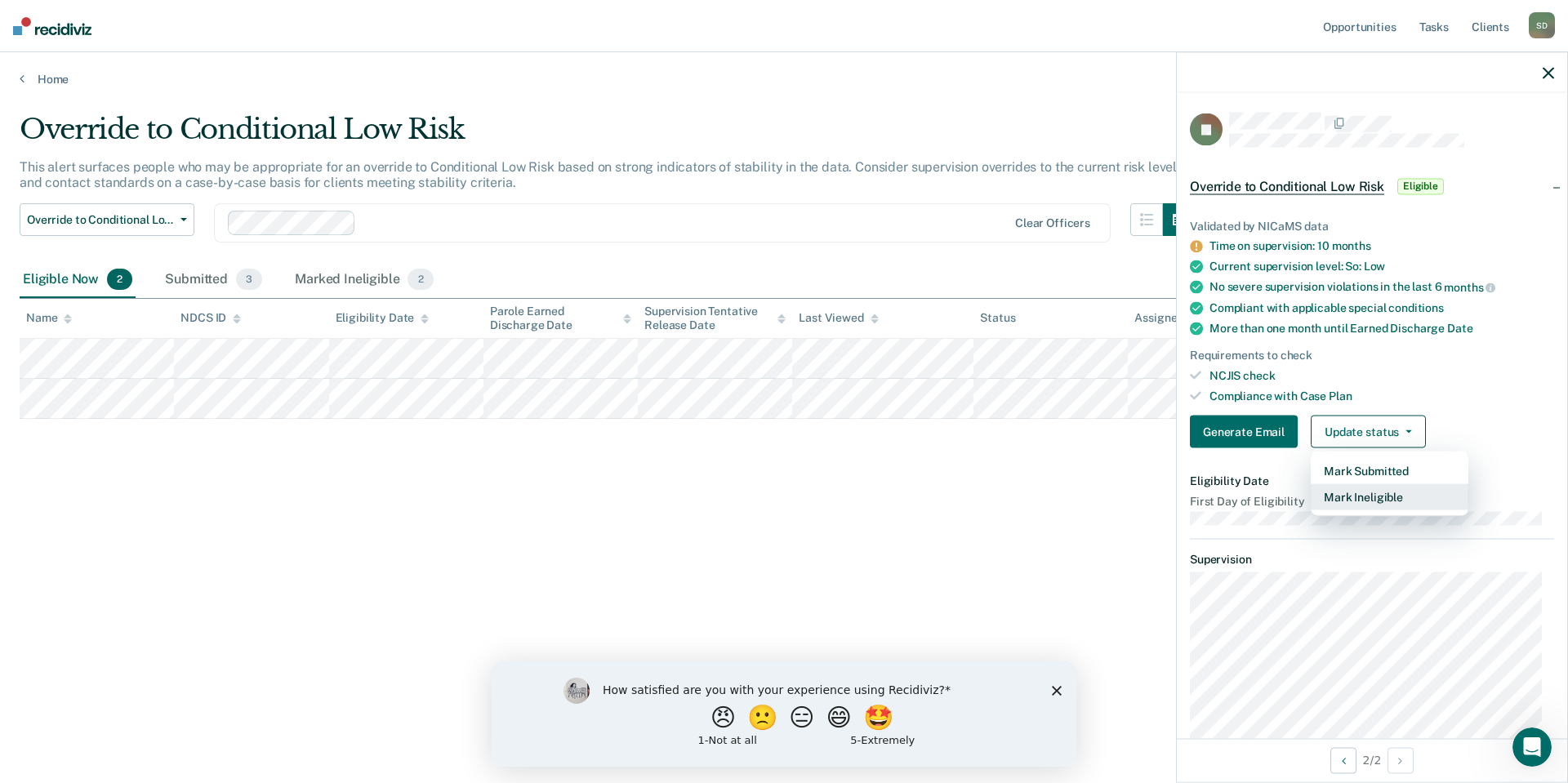
click at [1379, 496] on button "Mark Ineligible" at bounding box center [1389, 497] width 158 height 26
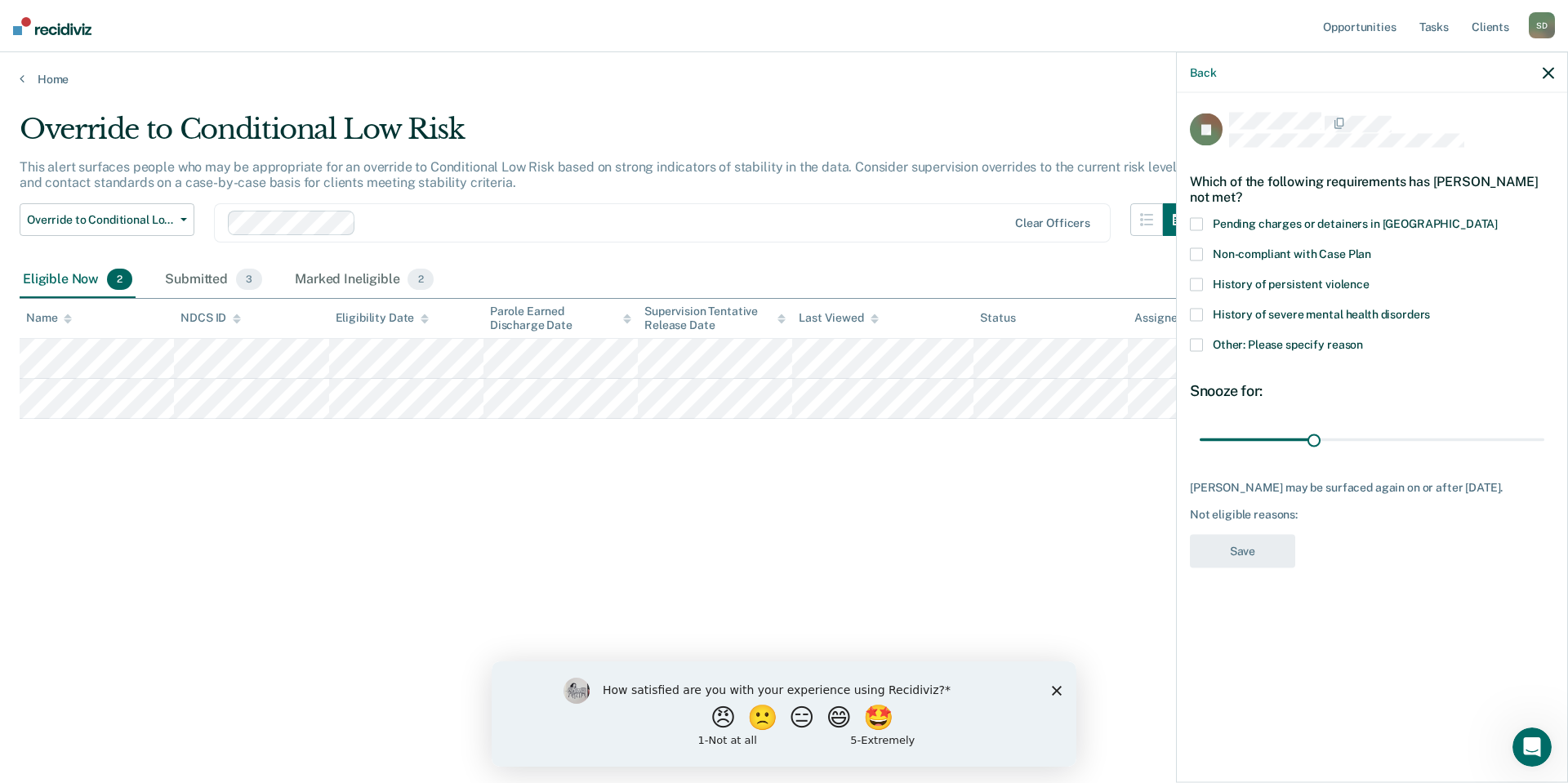
click at [1199, 346] on span at bounding box center [1196, 344] width 13 height 13
click at [1363, 338] on input "Other: Please specify reason" at bounding box center [1363, 338] width 0 height 0
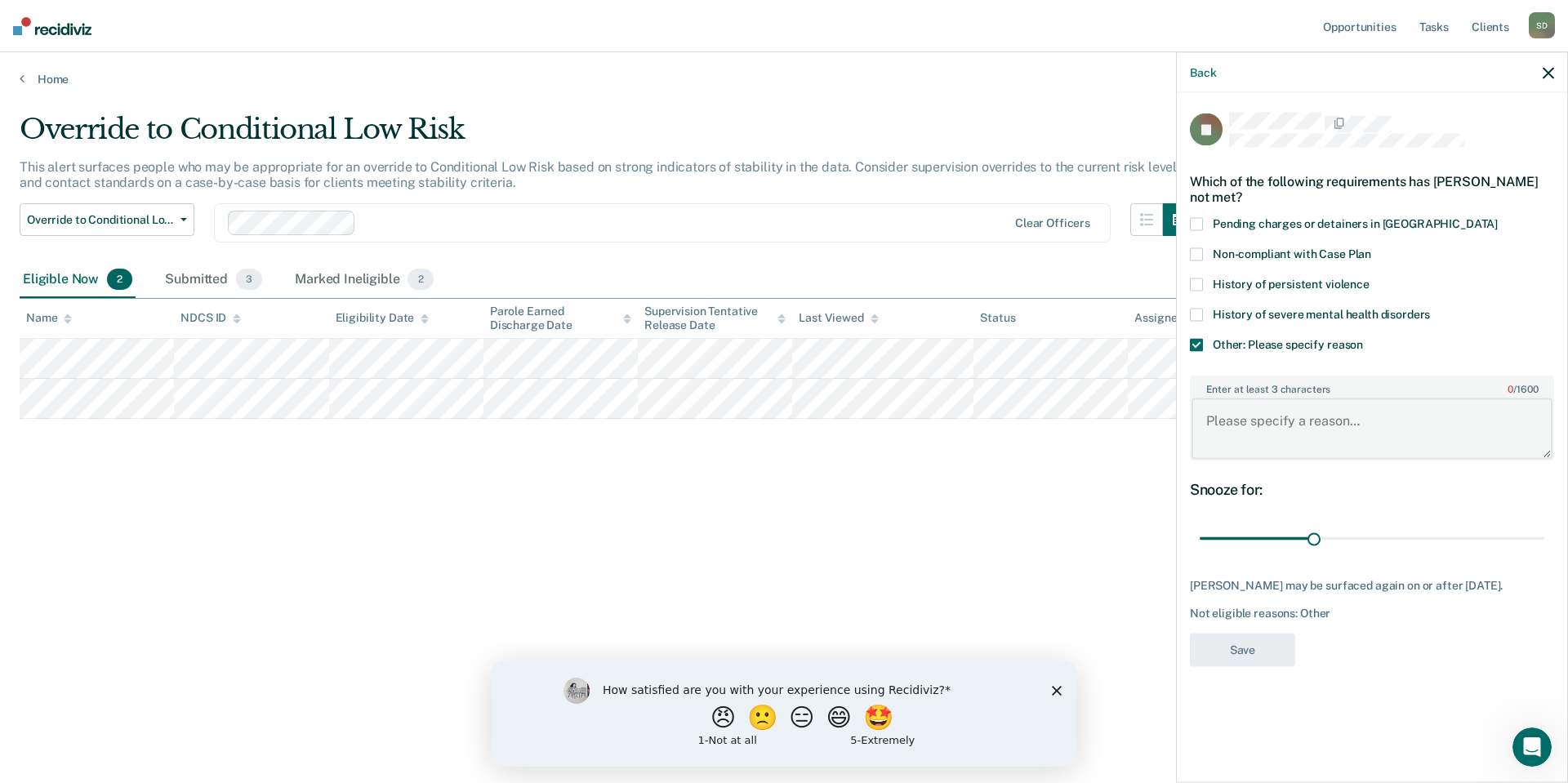
click at [1216, 422] on textarea "Enter at least 3 characters 0 / 1600" at bounding box center [1372, 428] width 361 height 61
type textarea "SO Low"
click at [1225, 641] on button "Save" at bounding box center [1243, 650] width 105 height 33
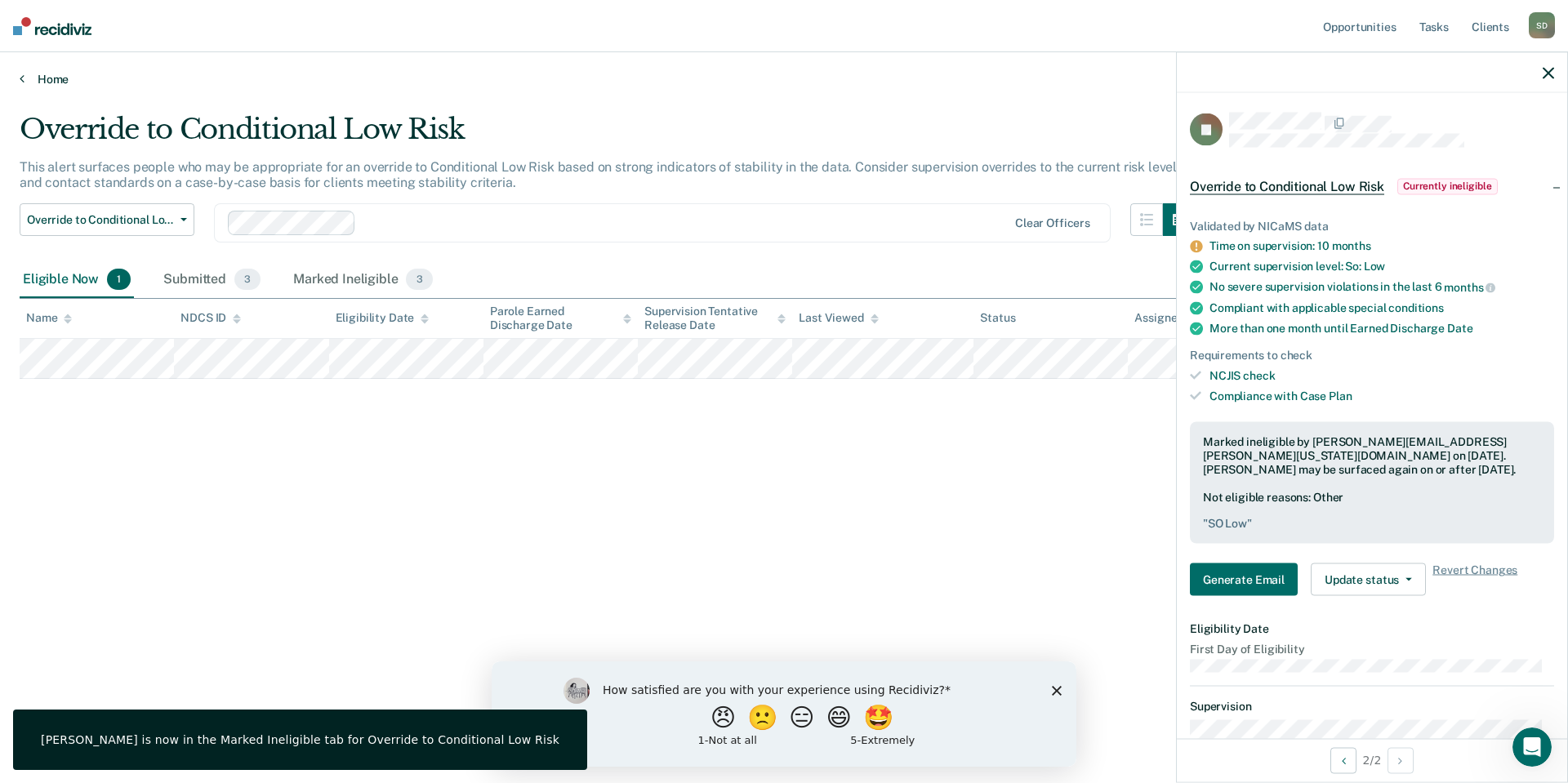
click at [52, 78] on link "Home" at bounding box center [783, 79] width 1529 height 15
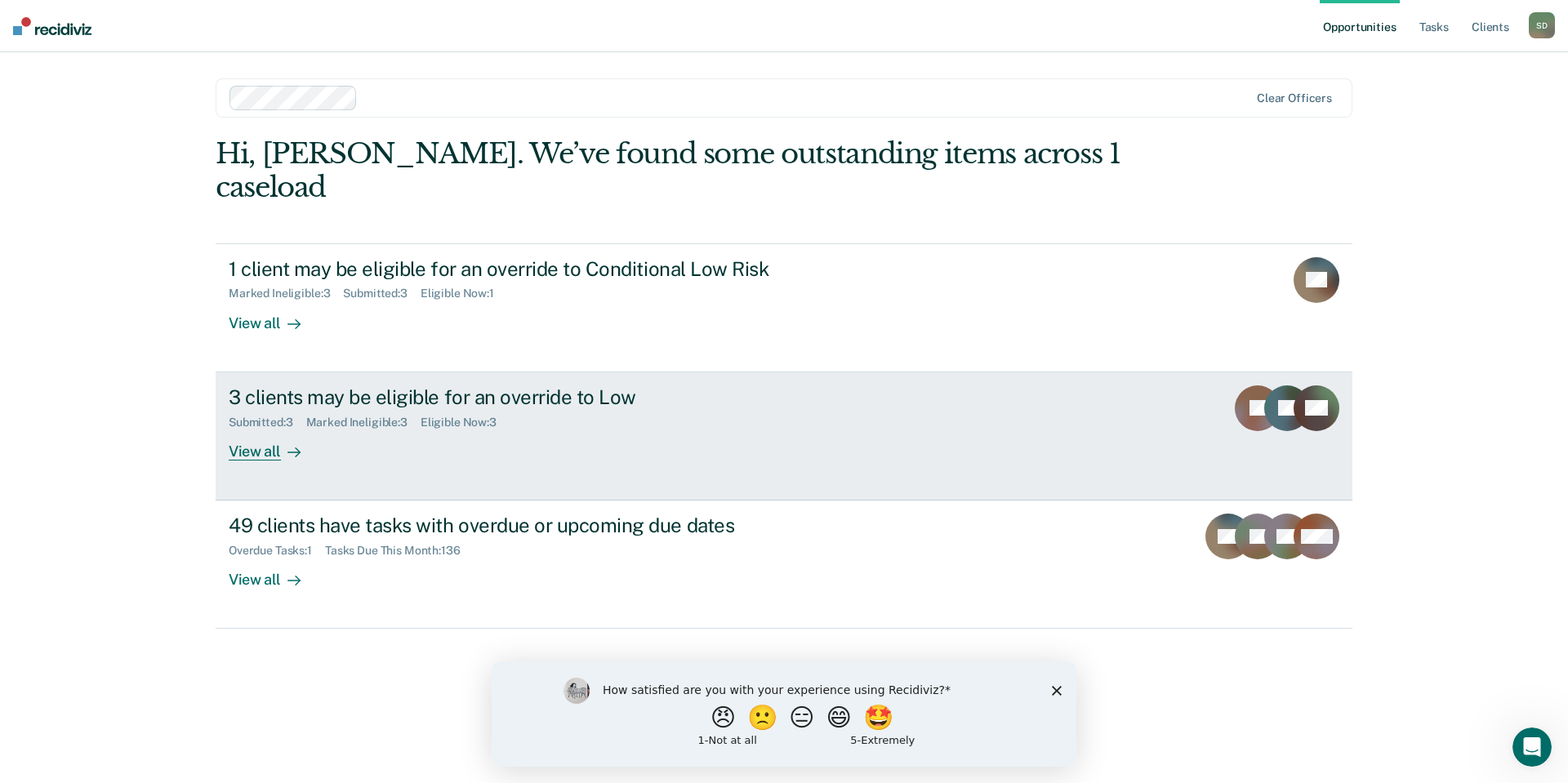
click at [241, 429] on div "View all" at bounding box center [274, 445] width 91 height 32
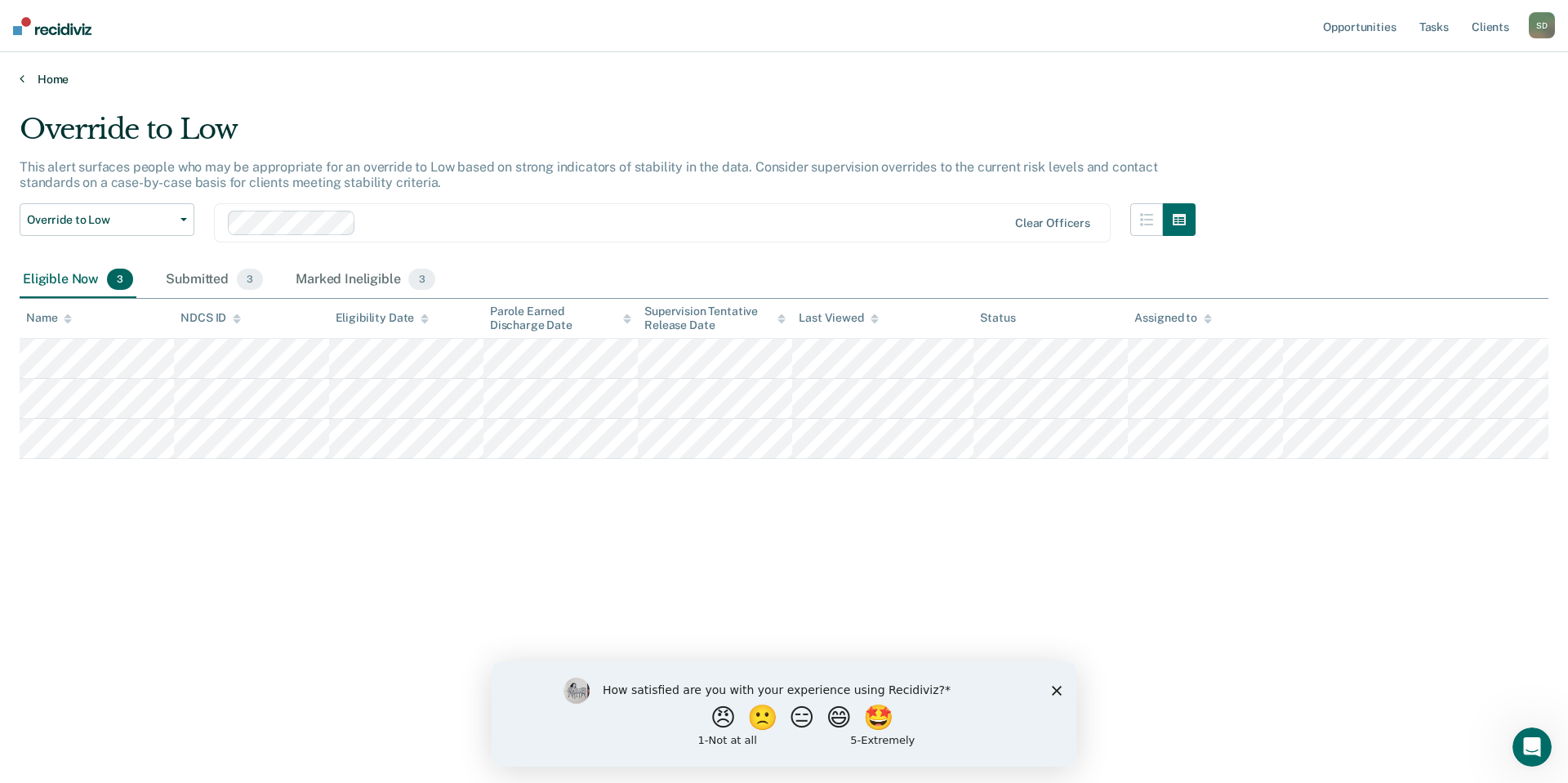
click at [51, 80] on link "Home" at bounding box center [783, 79] width 1529 height 15
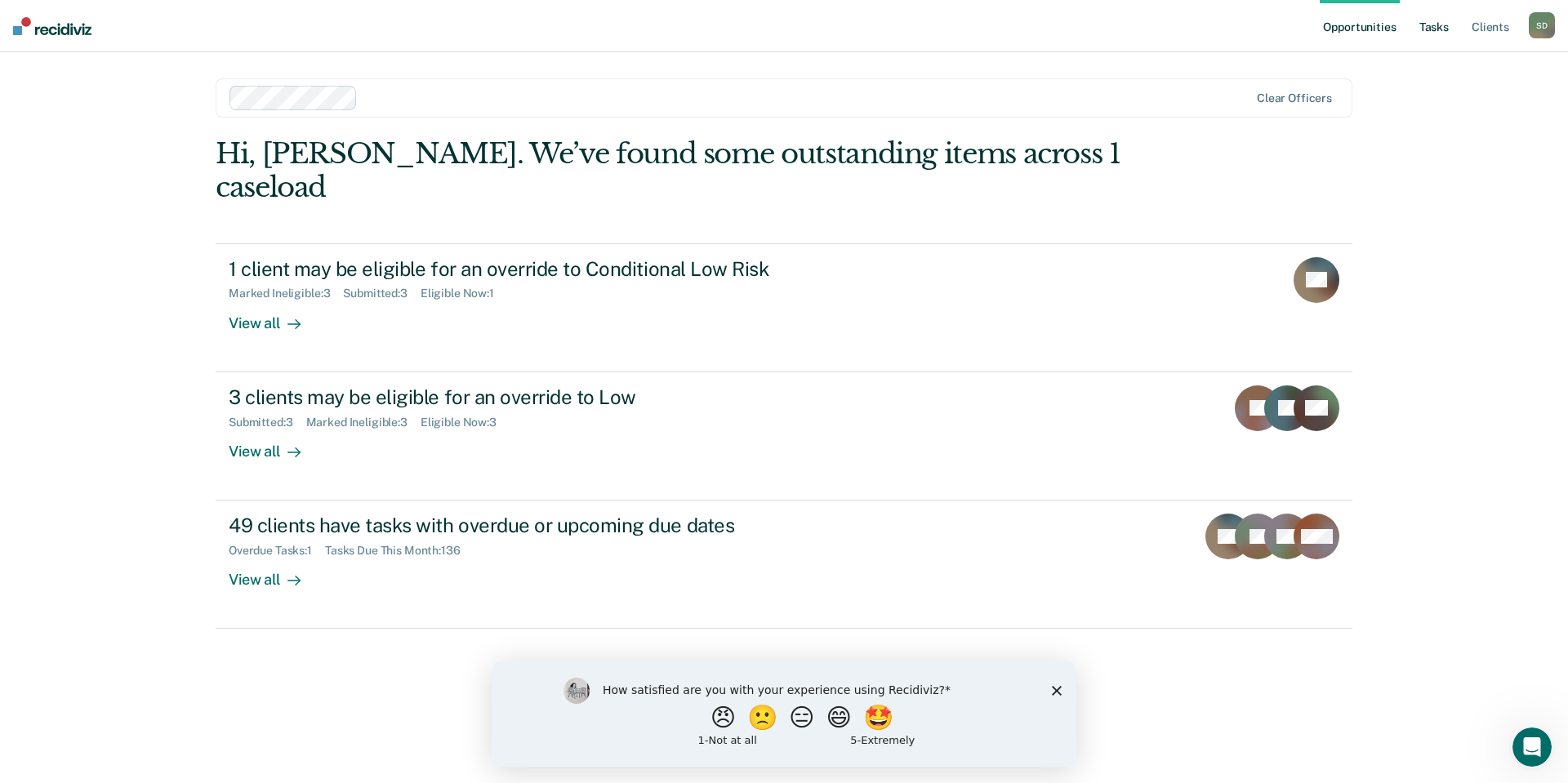
click at [1431, 30] on link "Tasks" at bounding box center [1433, 26] width 36 height 53
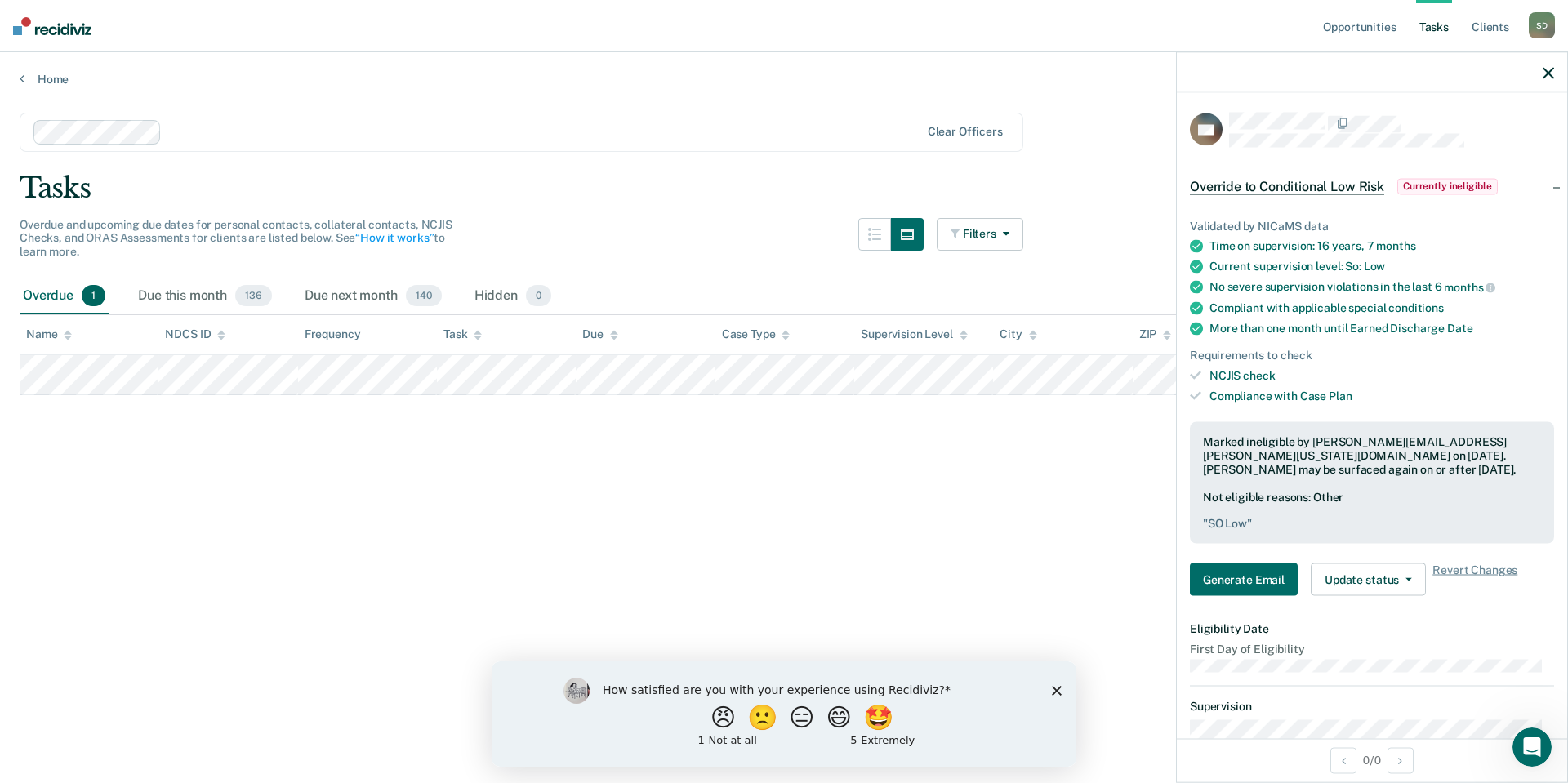
click at [1550, 69] on icon "button" at bounding box center [1548, 72] width 11 height 11
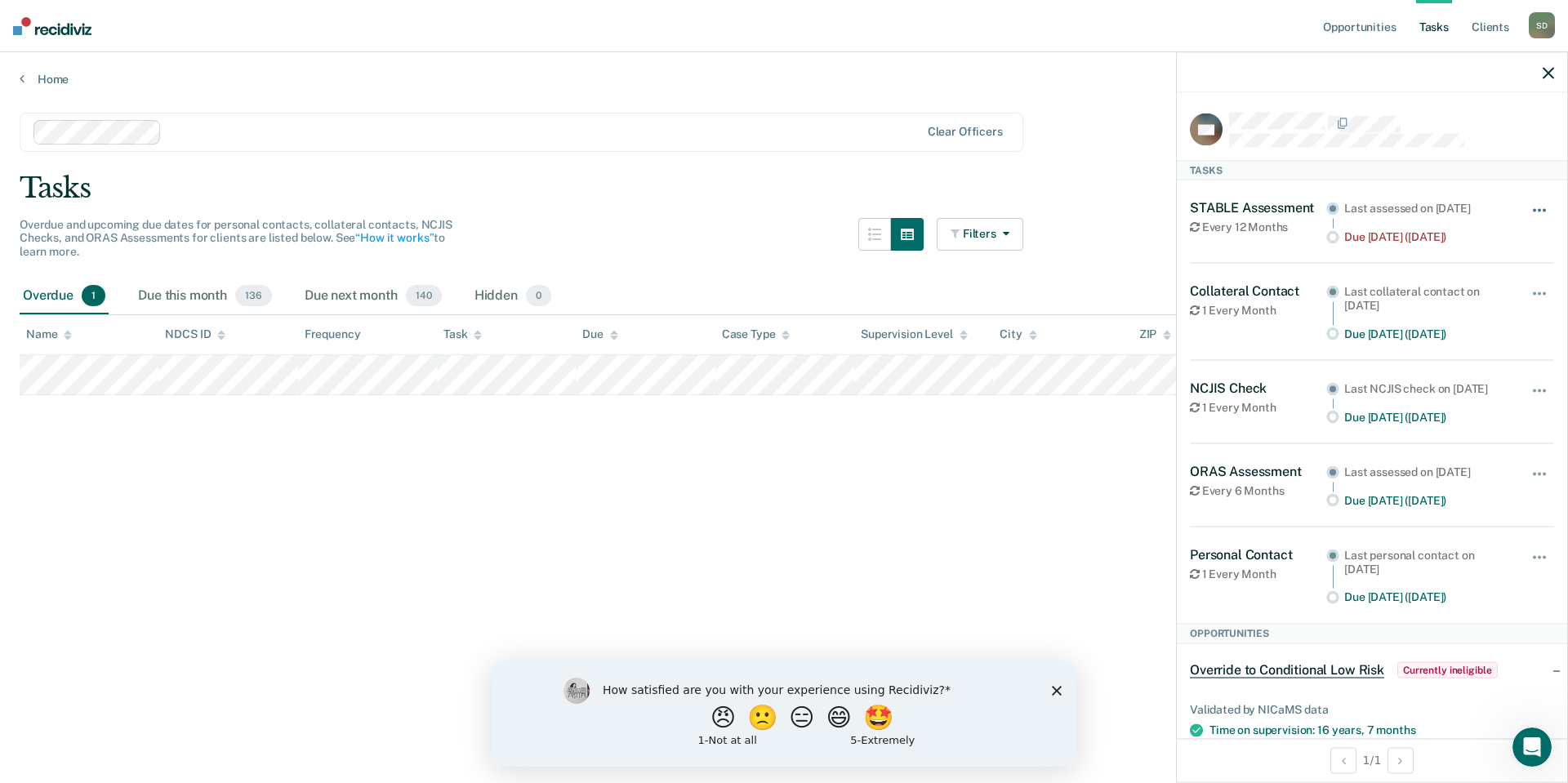
click at [1533, 210] on span "button" at bounding box center [1535, 210] width 4 height 4
click at [343, 515] on main "Clear officers Tasks Overdue and upcoming due dates for personal contacts, coll…" at bounding box center [784, 432] width 1568 height 692
click at [1529, 207] on button "button" at bounding box center [1540, 218] width 28 height 26
click at [1469, 338] on button "90 days" at bounding box center [1495, 340] width 118 height 26
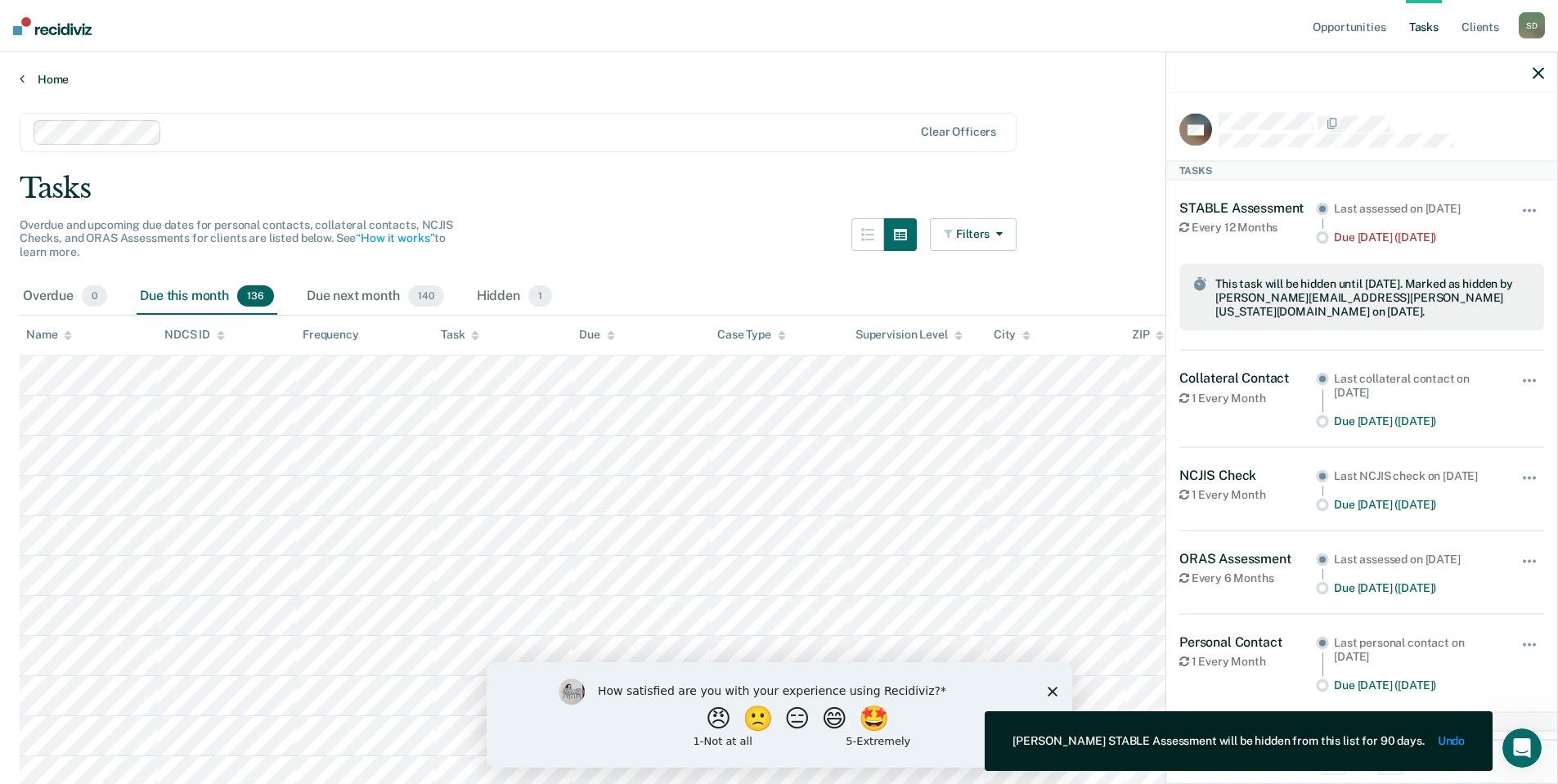
click at [40, 81] on link "Home" at bounding box center [778, 79] width 1518 height 15
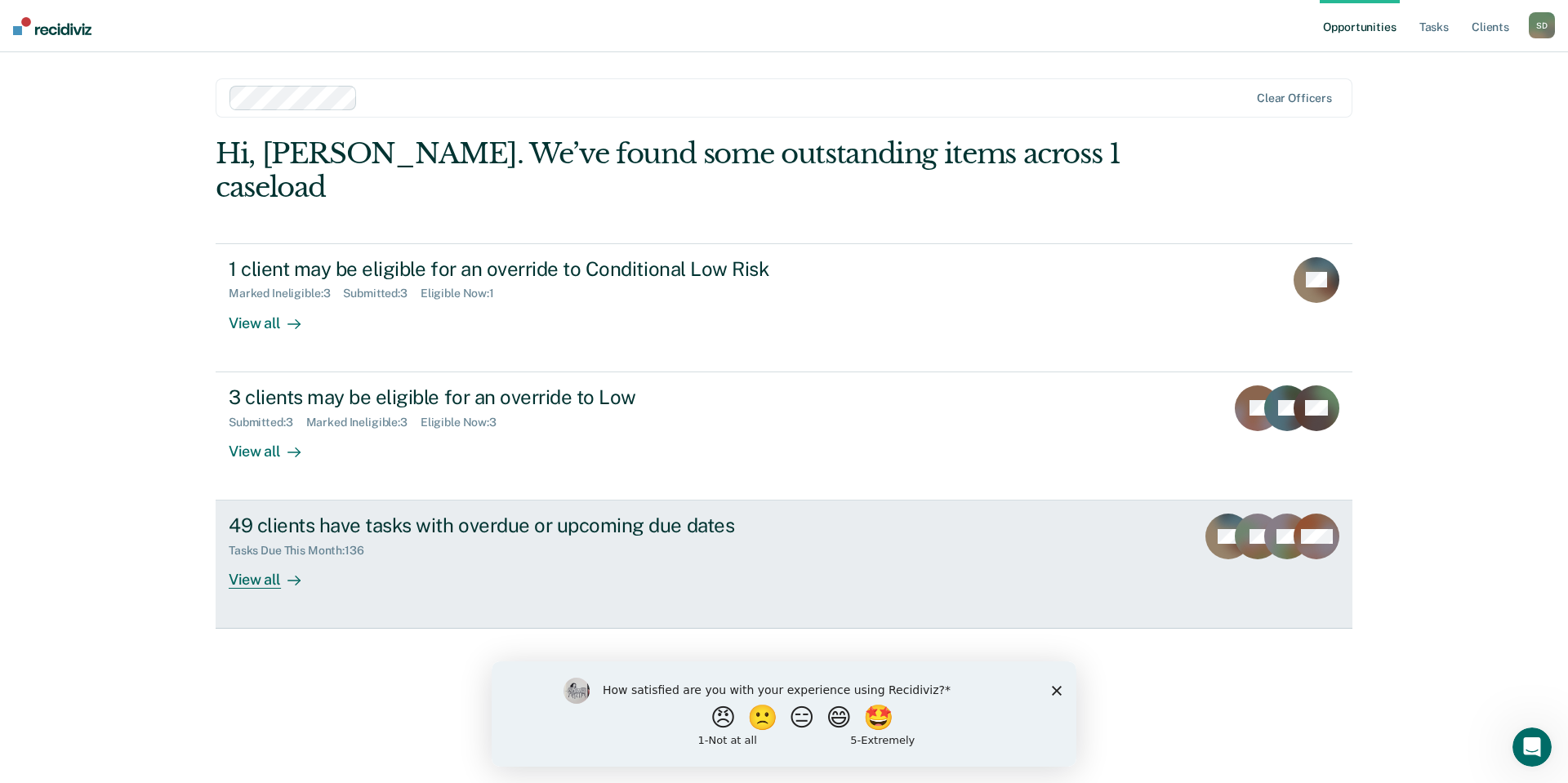
click at [245, 558] on div "View all" at bounding box center [274, 573] width 91 height 32
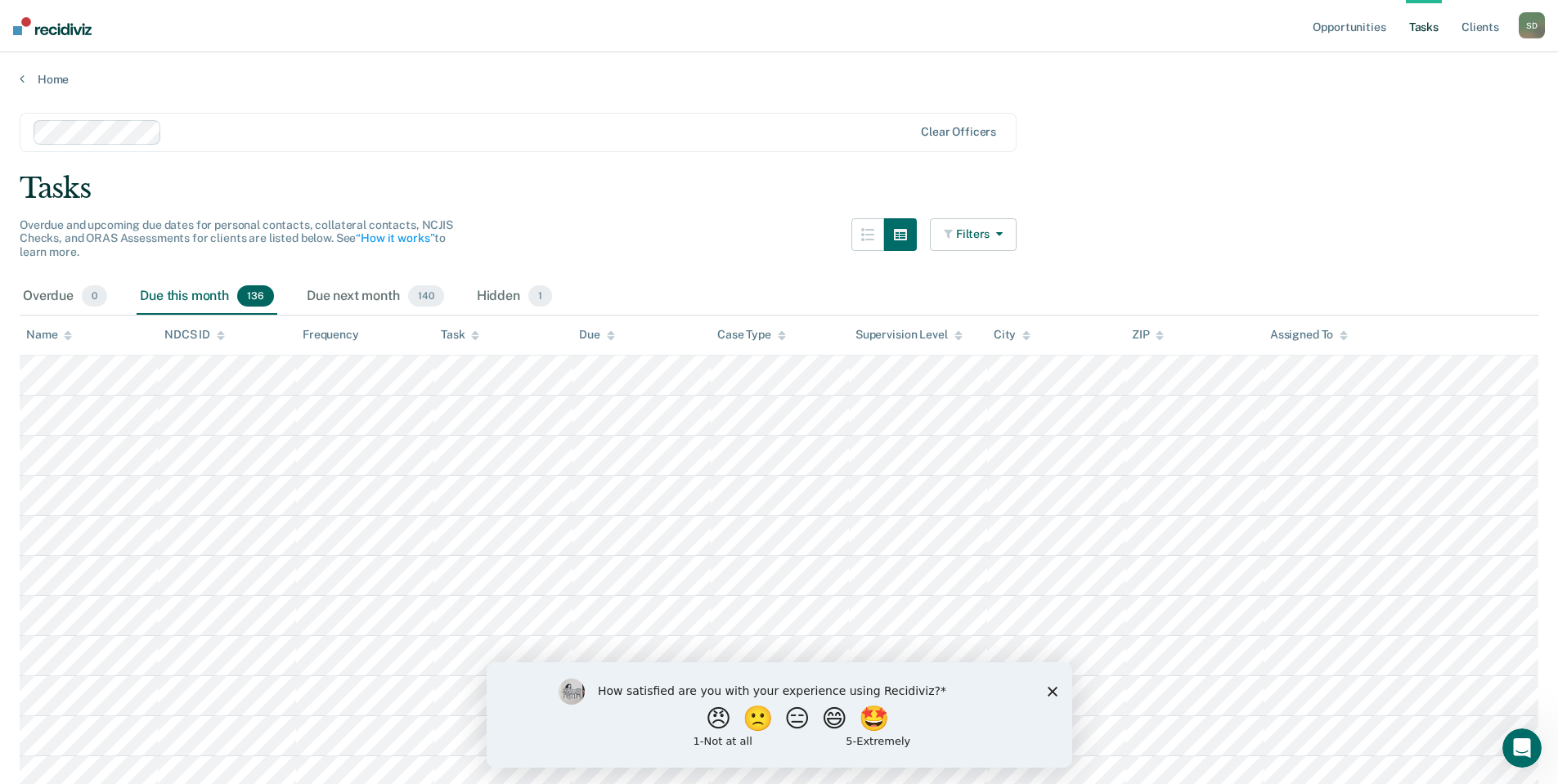
click at [1002, 234] on icon "button" at bounding box center [996, 234] width 13 height 11
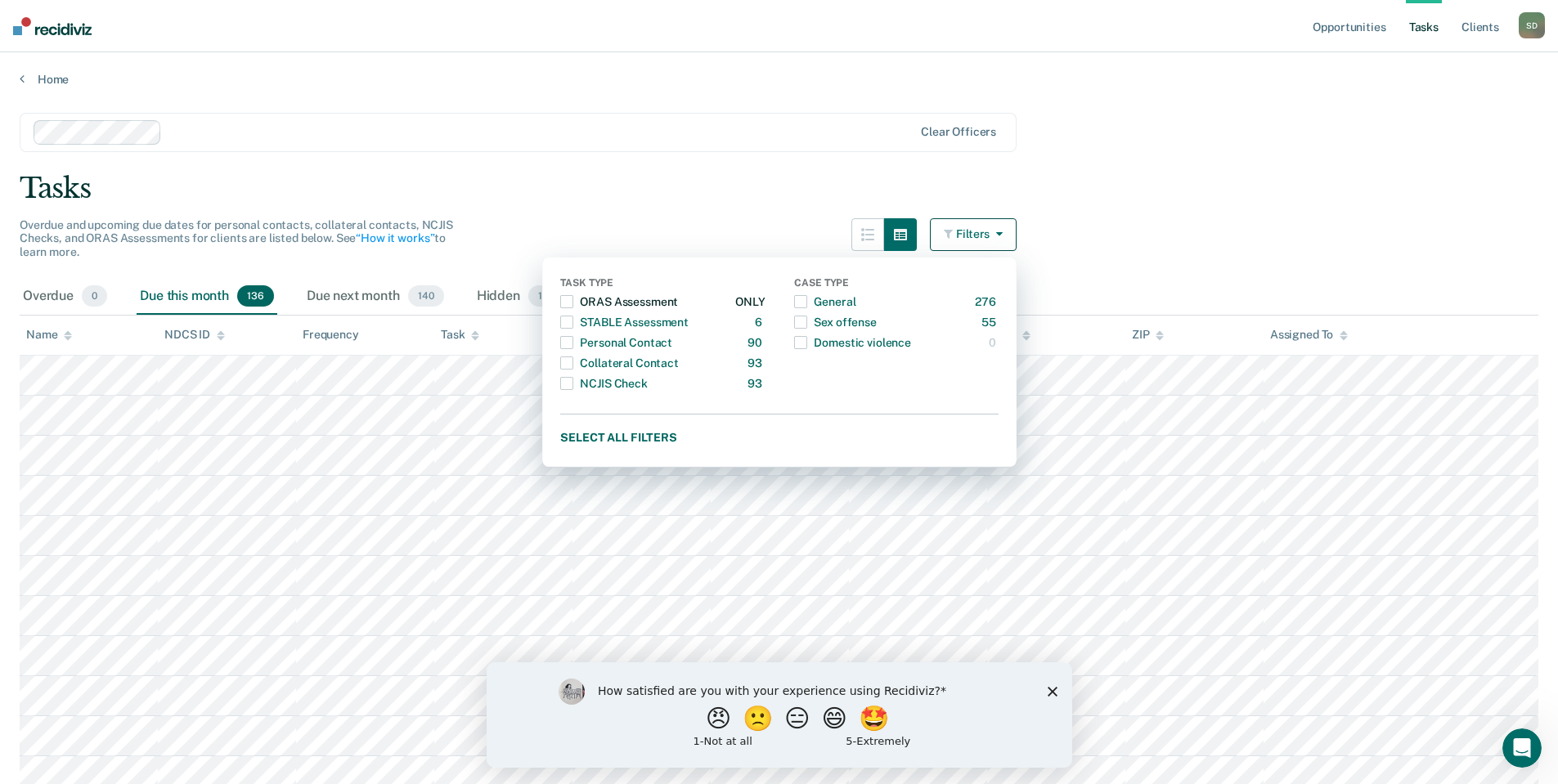
click at [573, 298] on span "button" at bounding box center [566, 301] width 13 height 13
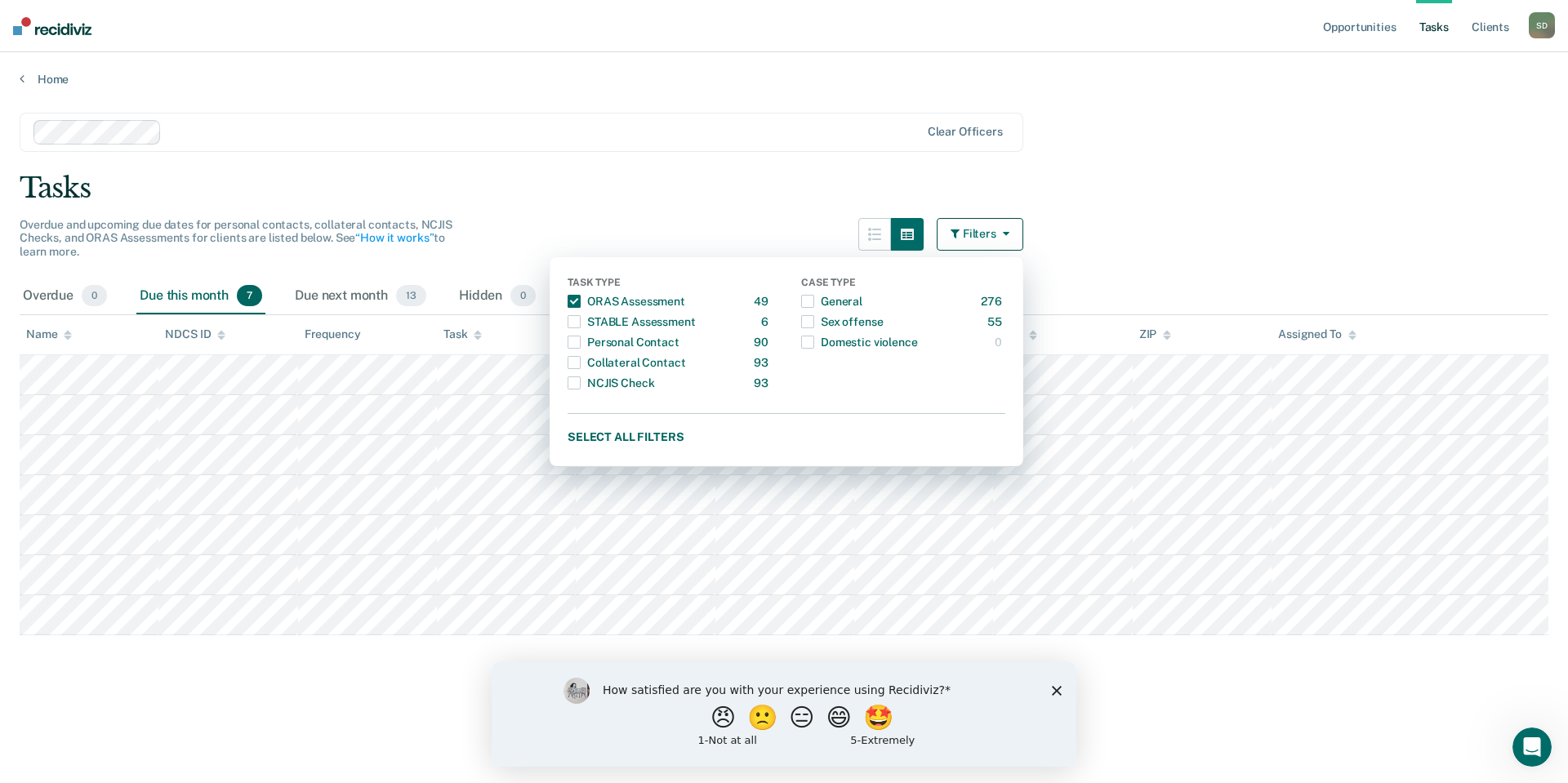
click at [740, 207] on main "Clear officers Tasks Overdue and upcoming due dates for personal contacts, coll…" at bounding box center [784, 432] width 1568 height 692
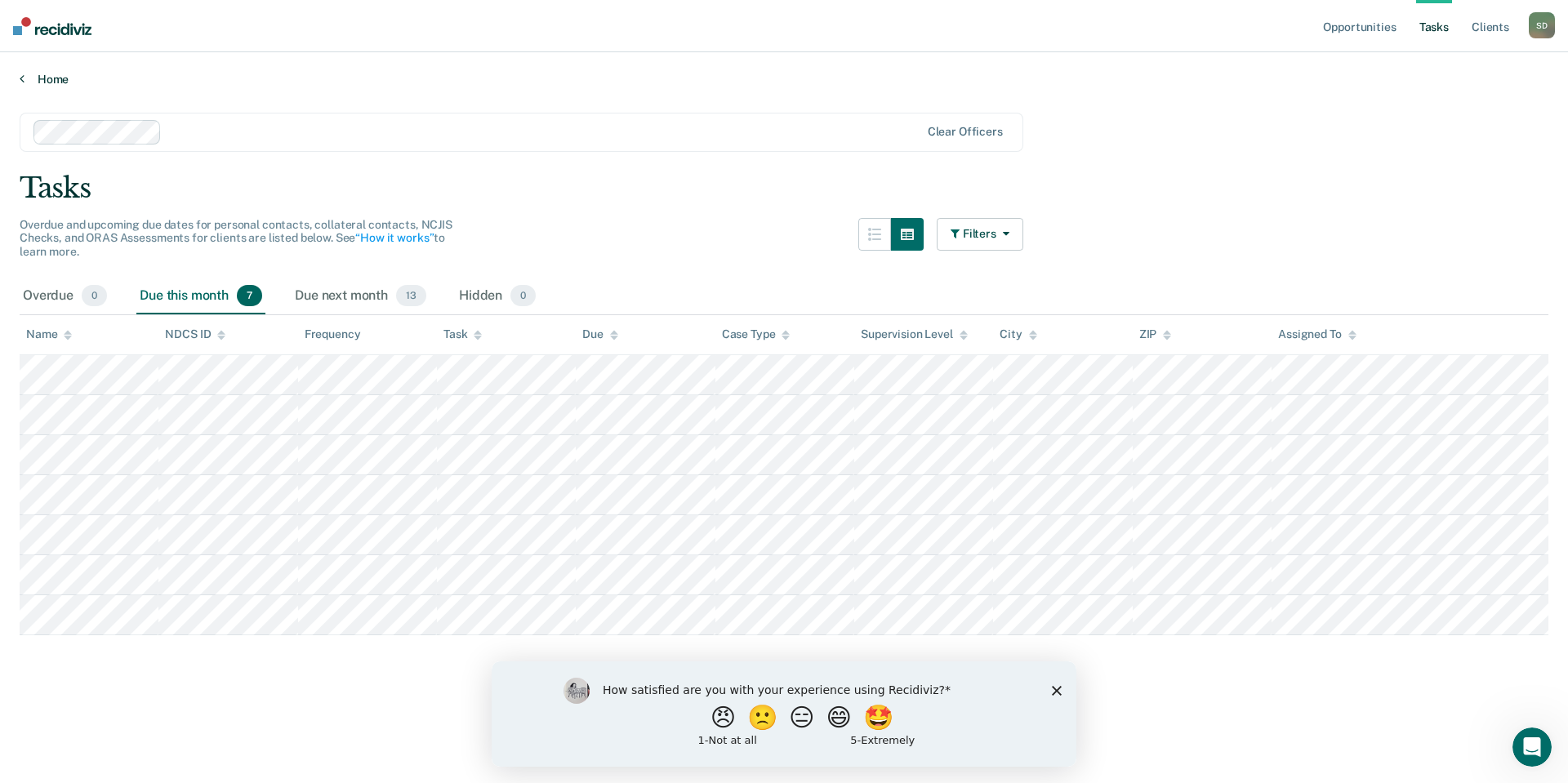
click at [42, 77] on link "Home" at bounding box center [783, 79] width 1529 height 15
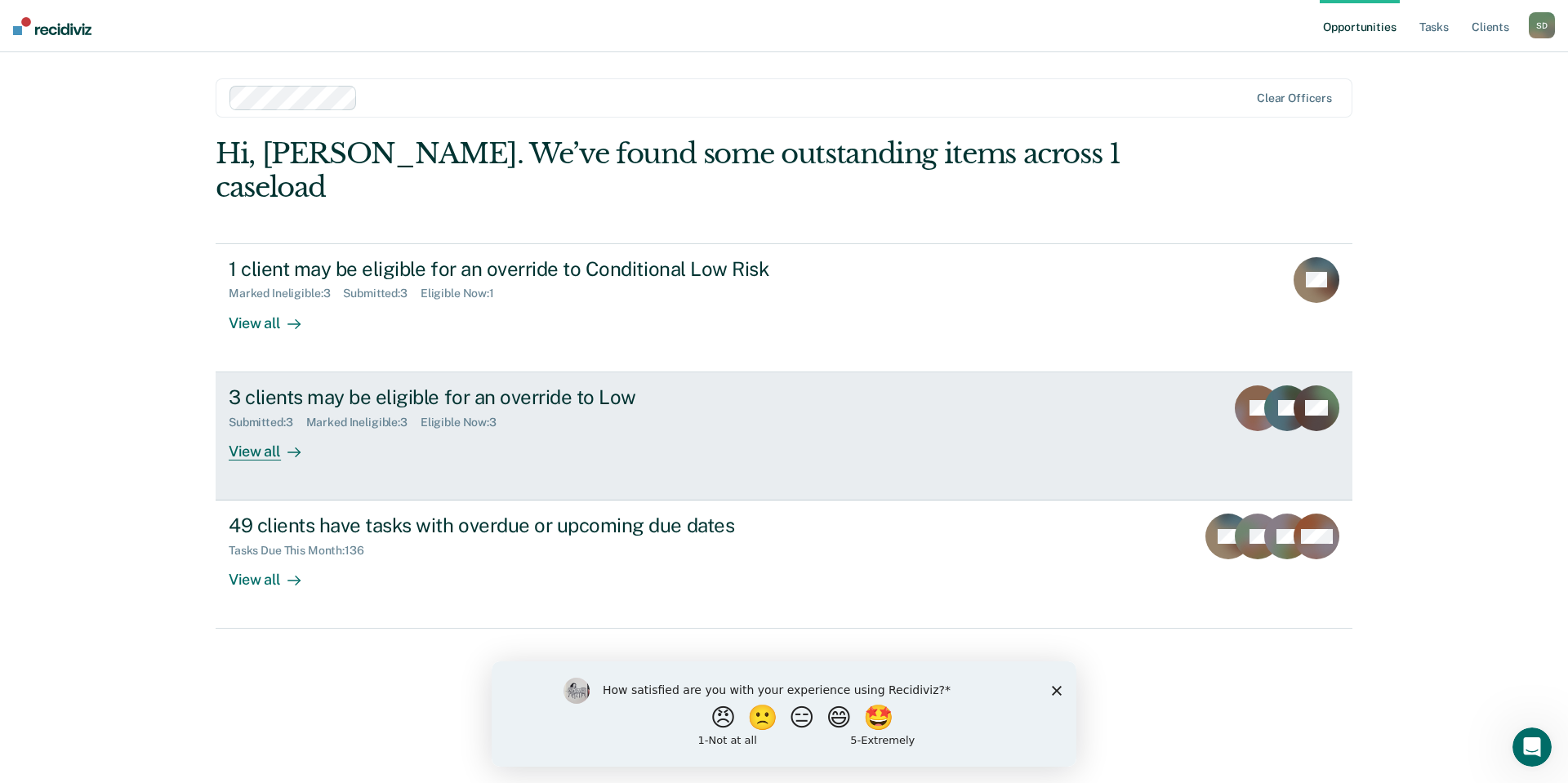
click at [266, 429] on div "View all" at bounding box center [274, 445] width 91 height 32
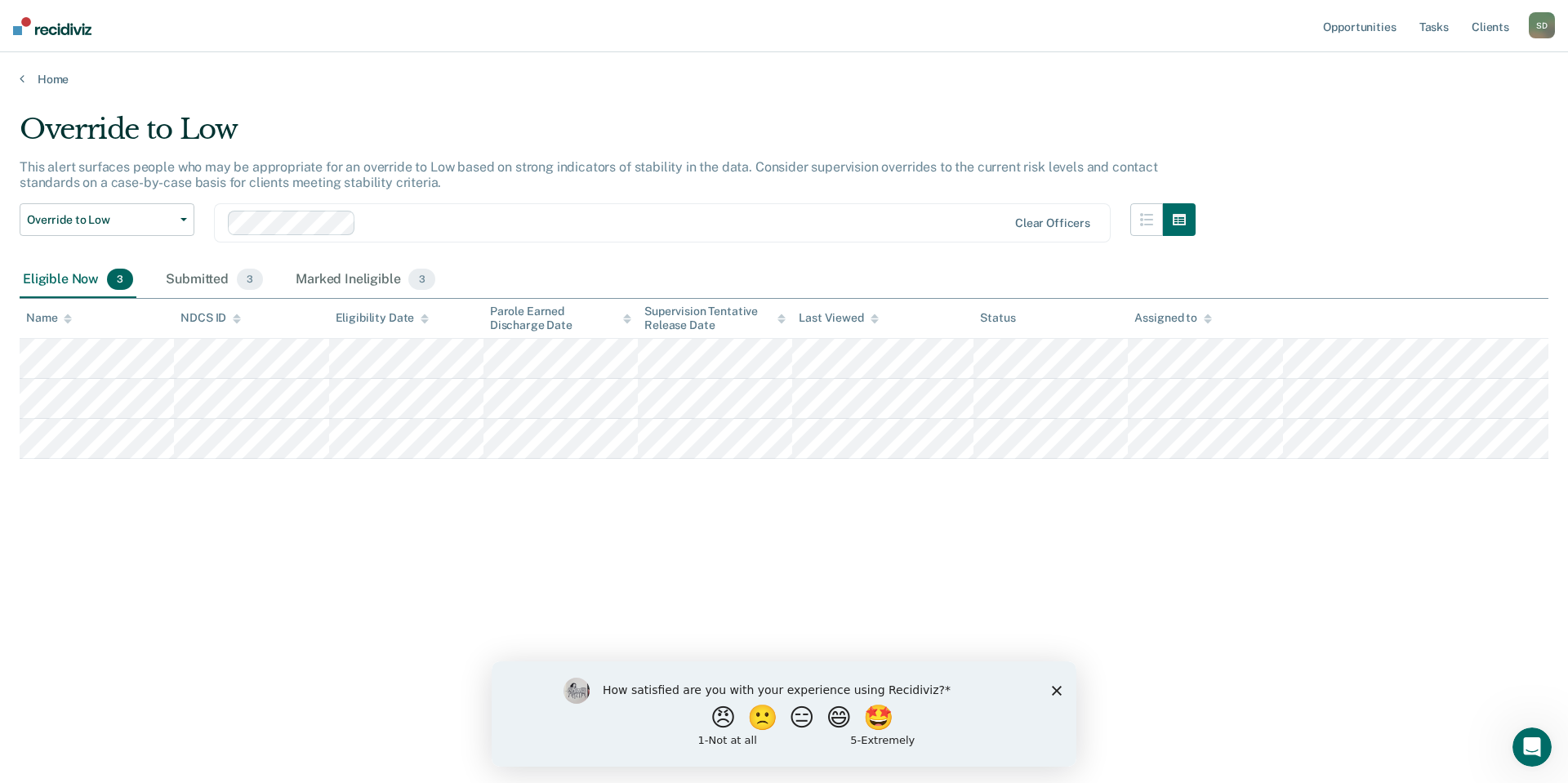
click at [46, 71] on div "Home" at bounding box center [784, 69] width 1568 height 34
click at [46, 77] on link "Home" at bounding box center [783, 79] width 1529 height 15
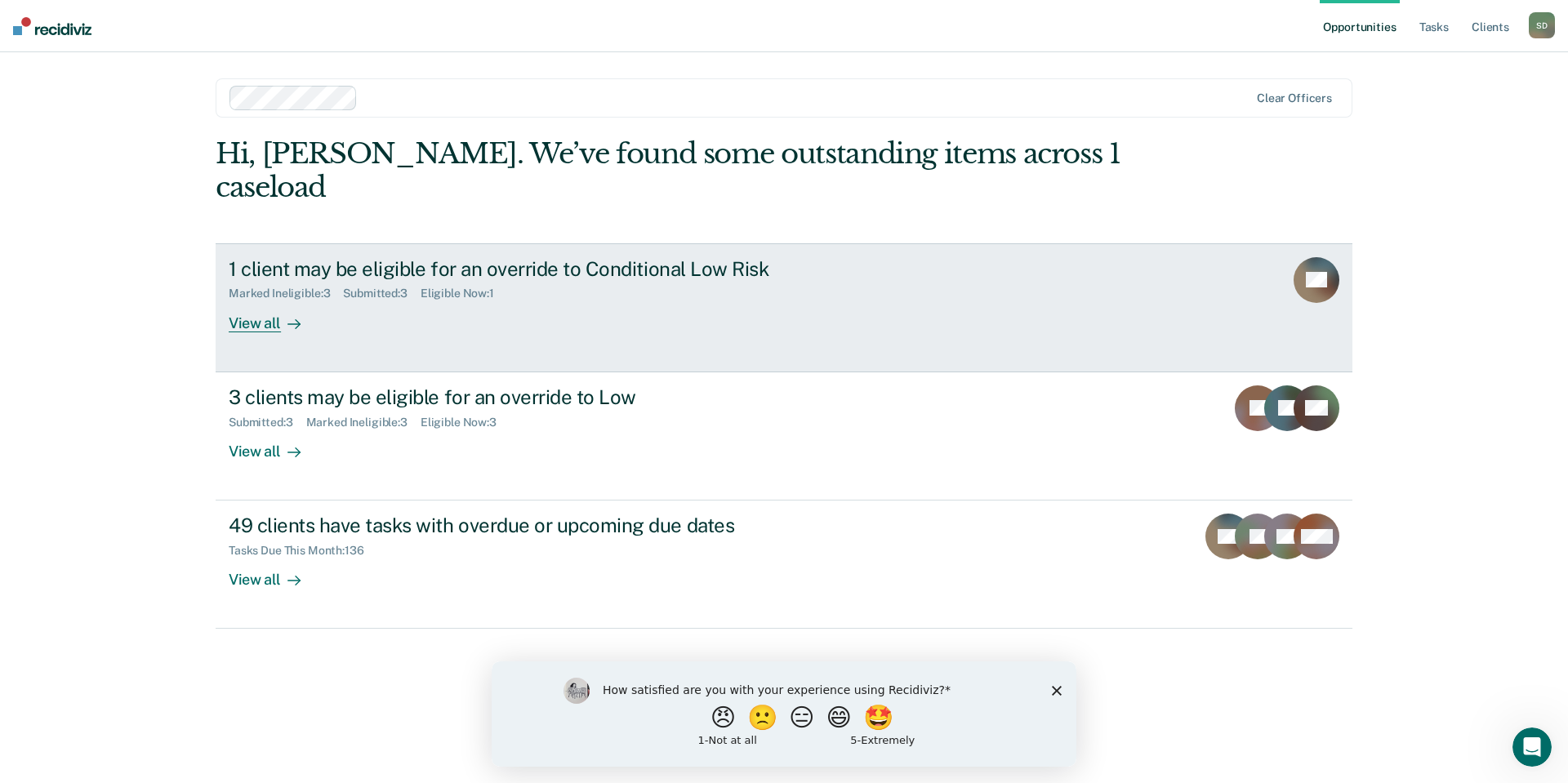
click at [239, 301] on div "View all" at bounding box center [274, 317] width 91 height 32
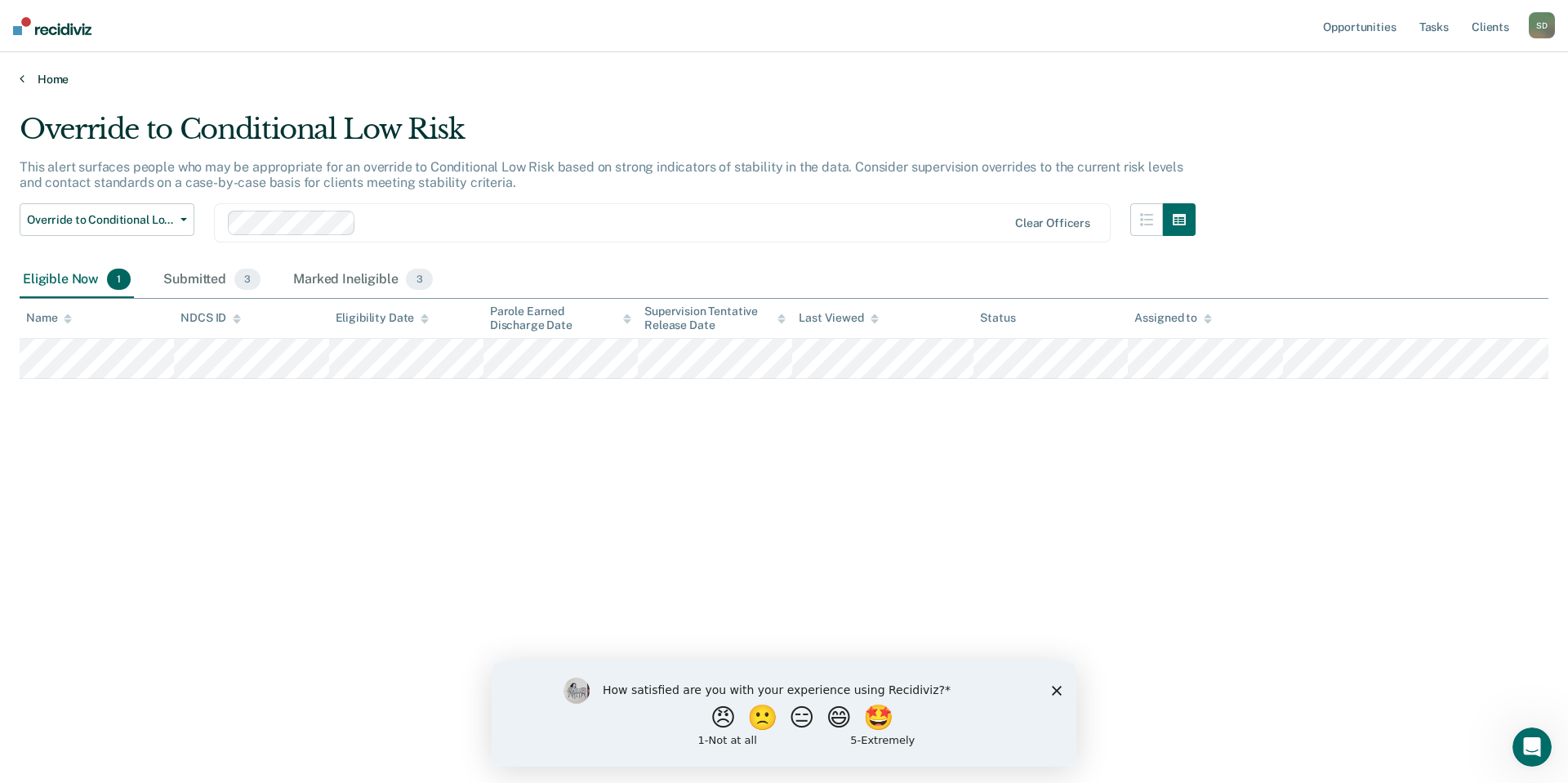
click at [45, 80] on link "Home" at bounding box center [783, 79] width 1529 height 15
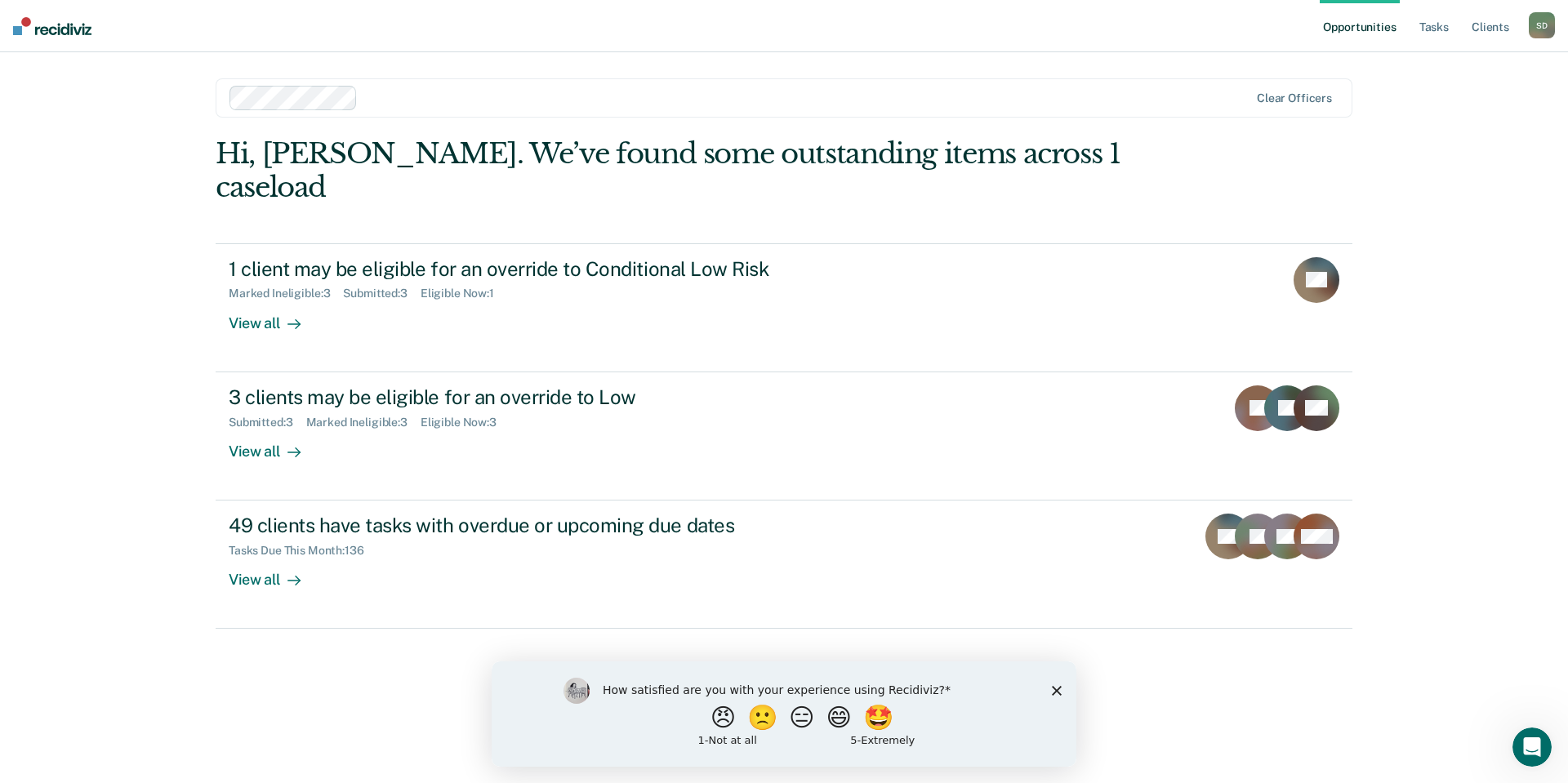
click at [1052, 688] on icon "Close survey" at bounding box center [1056, 689] width 10 height 10
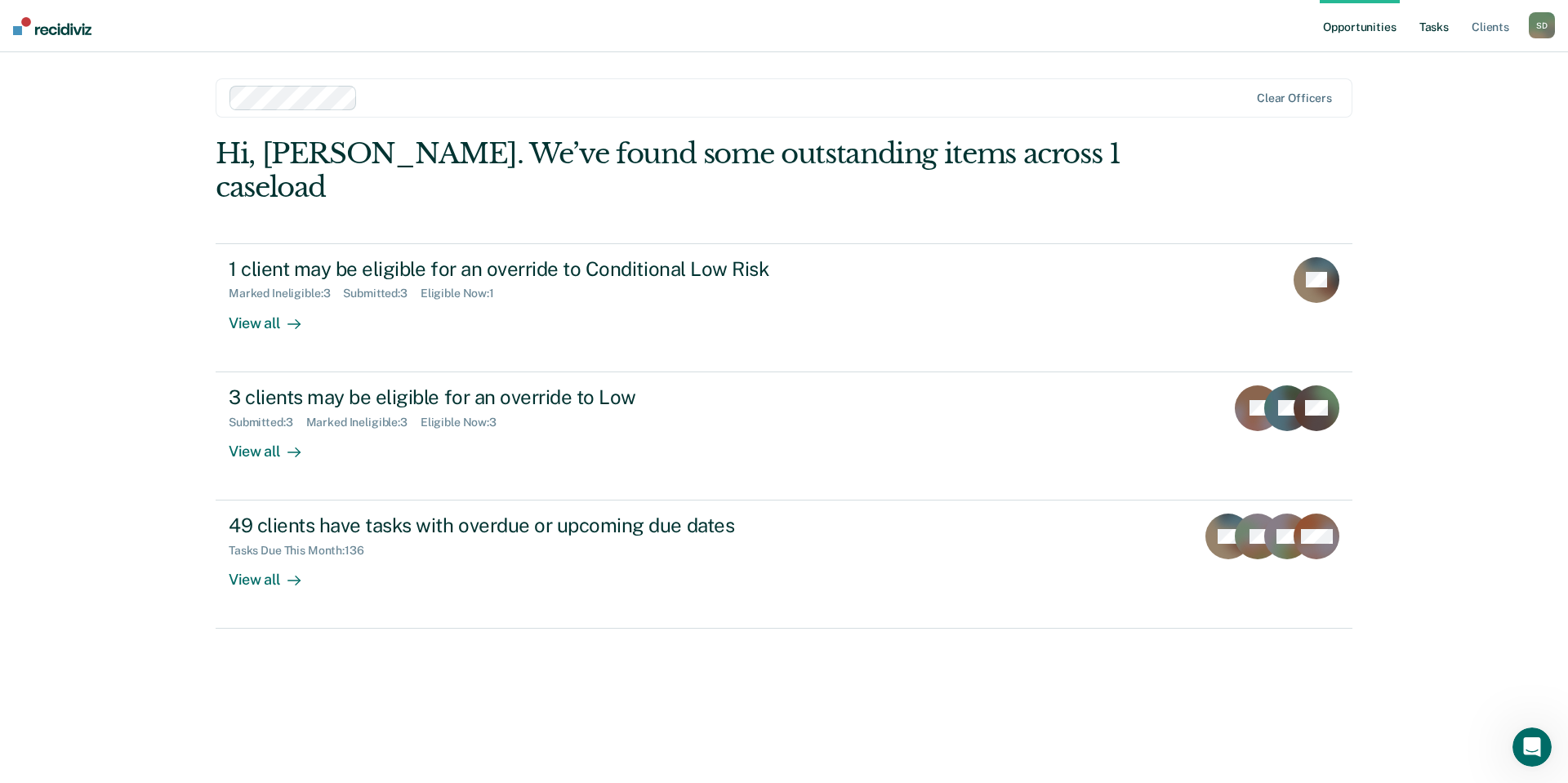
click at [1440, 28] on link "Tasks" at bounding box center [1433, 26] width 36 height 53
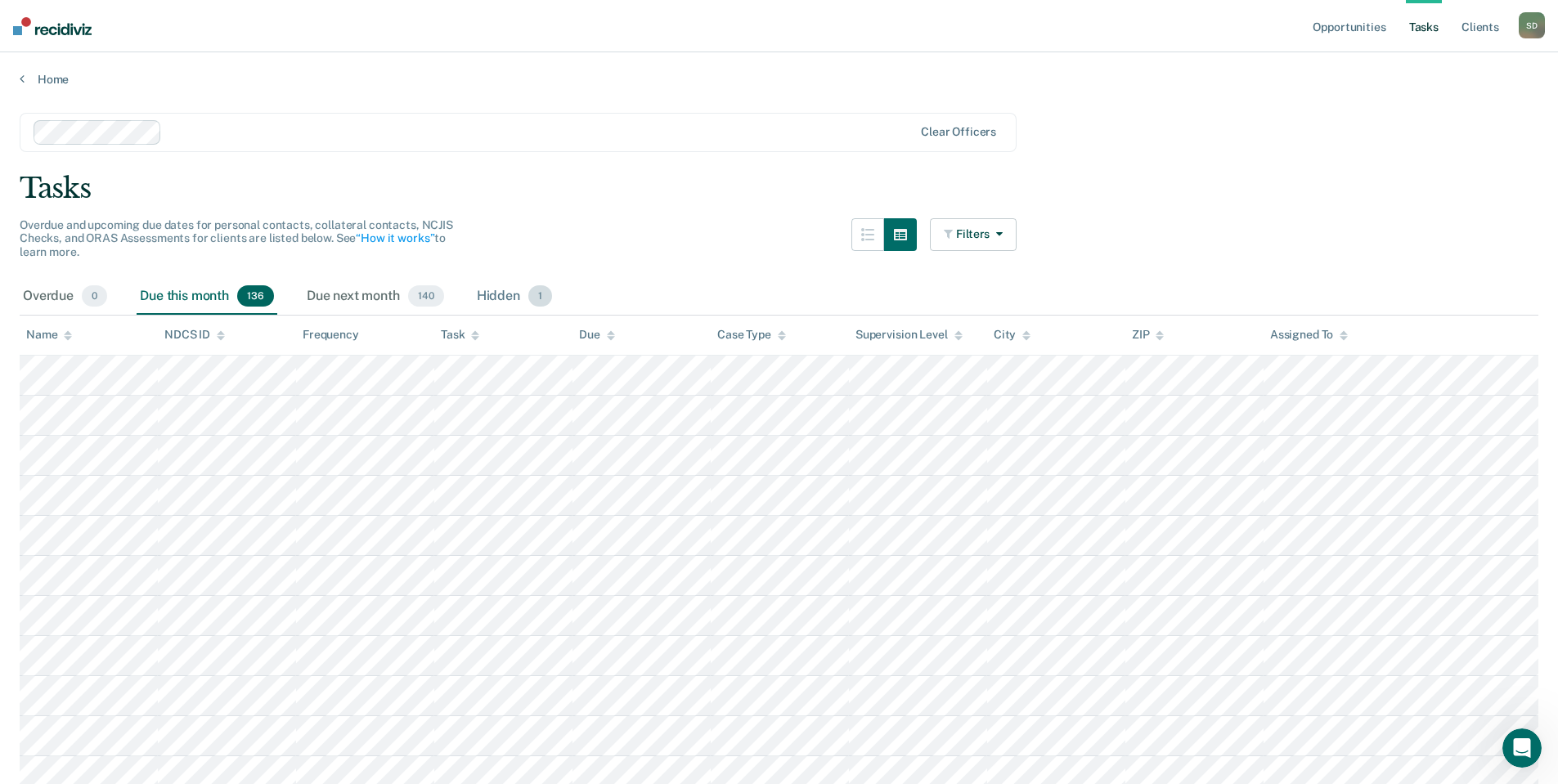
click at [505, 298] on div "Hidden 1" at bounding box center [514, 296] width 82 height 36
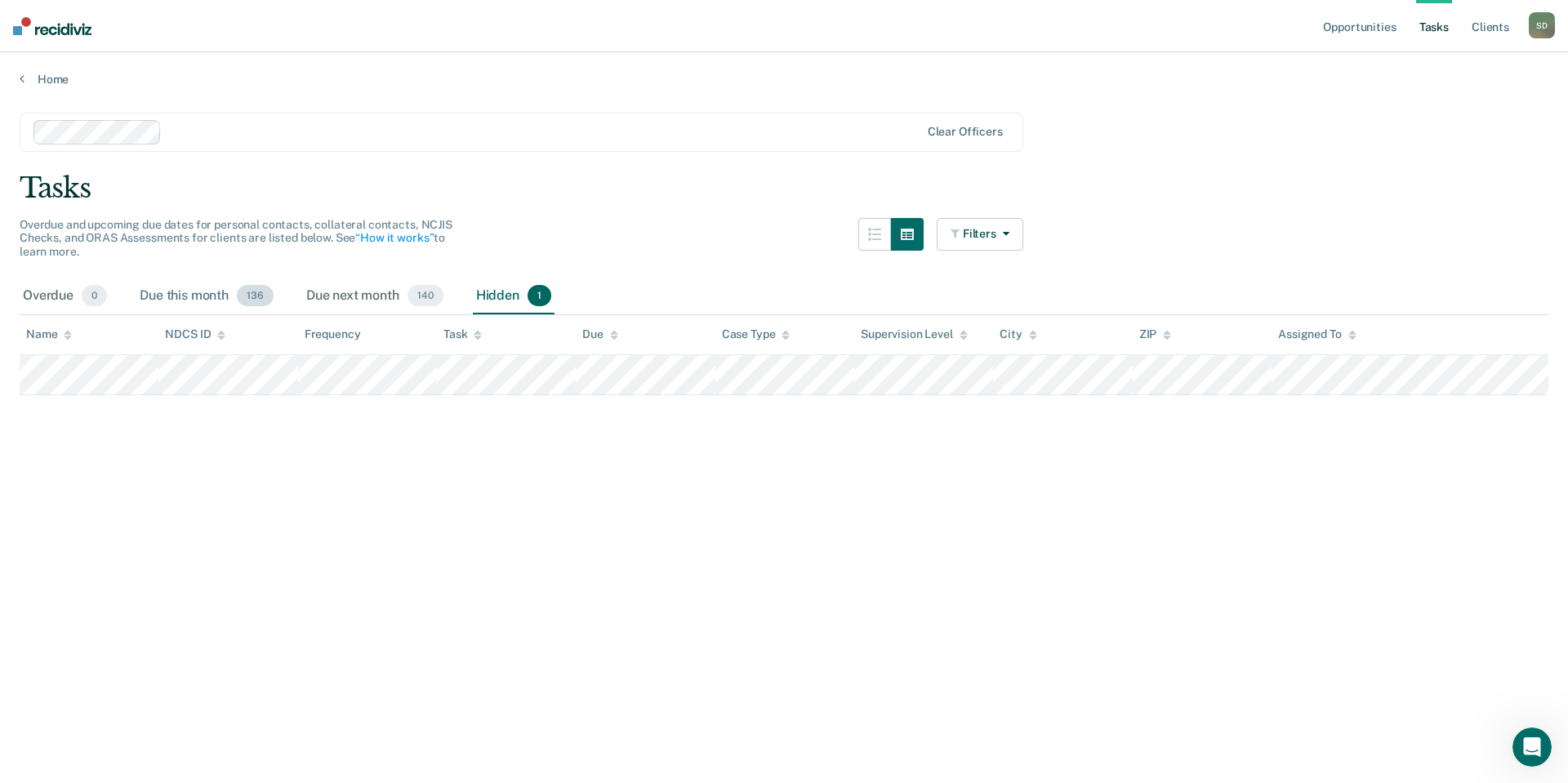
click at [172, 292] on div "Due this month 136" at bounding box center [206, 295] width 140 height 36
